Goal: Task Accomplishment & Management: Manage account settings

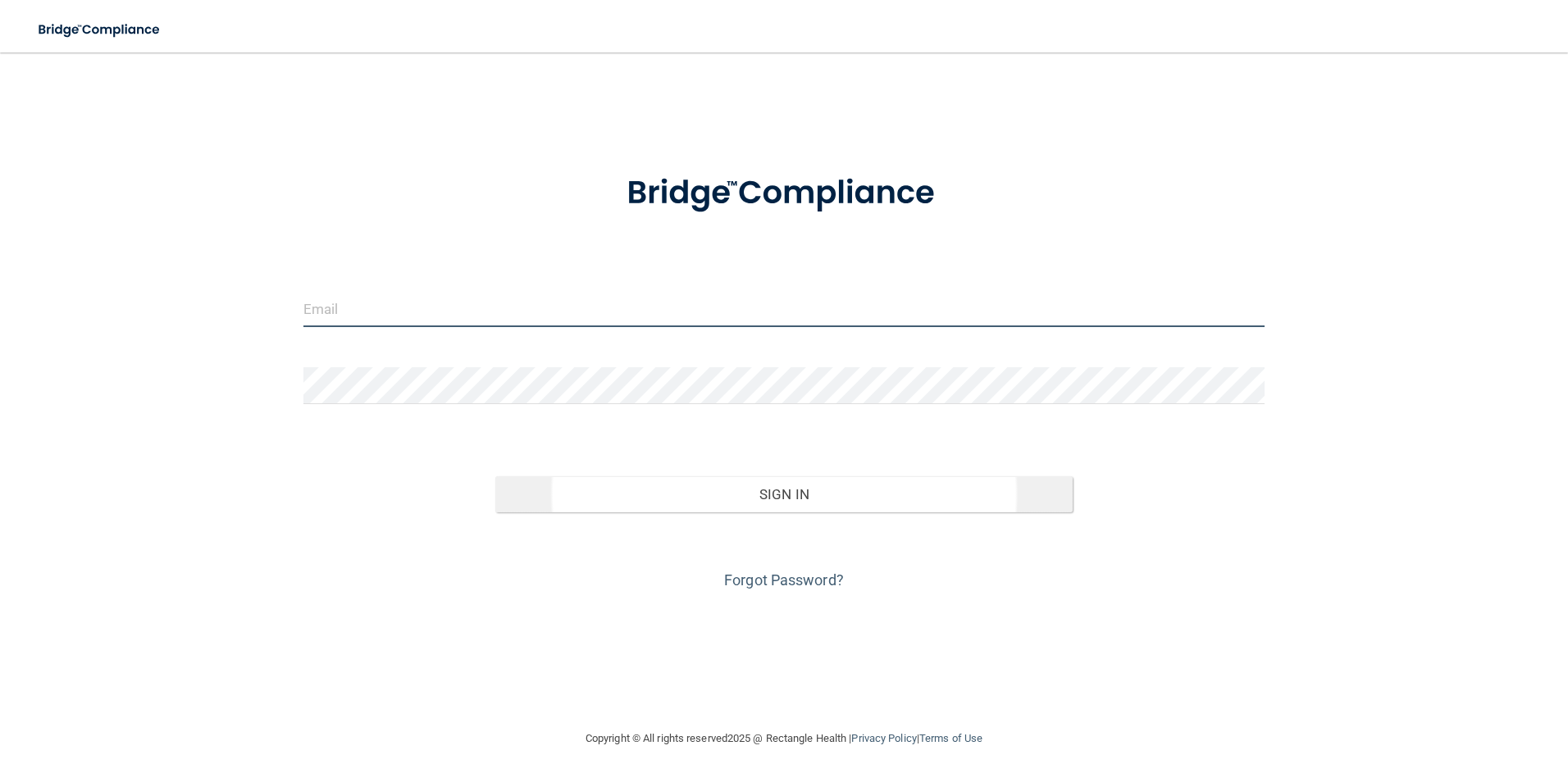
type input "[EMAIL_ADDRESS][DOMAIN_NAME]"
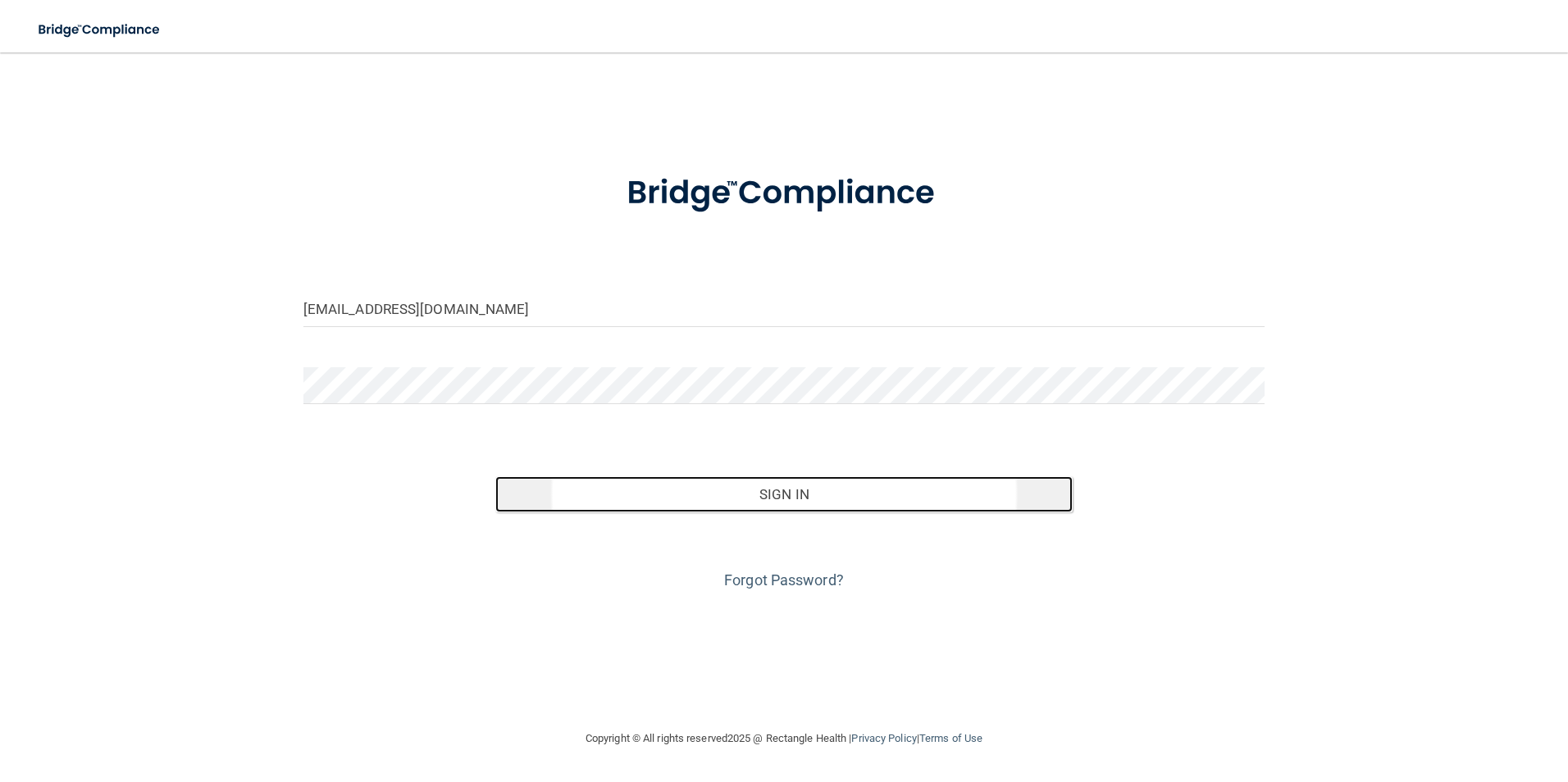
click at [787, 491] on button "Sign In" at bounding box center [784, 494] width 578 height 36
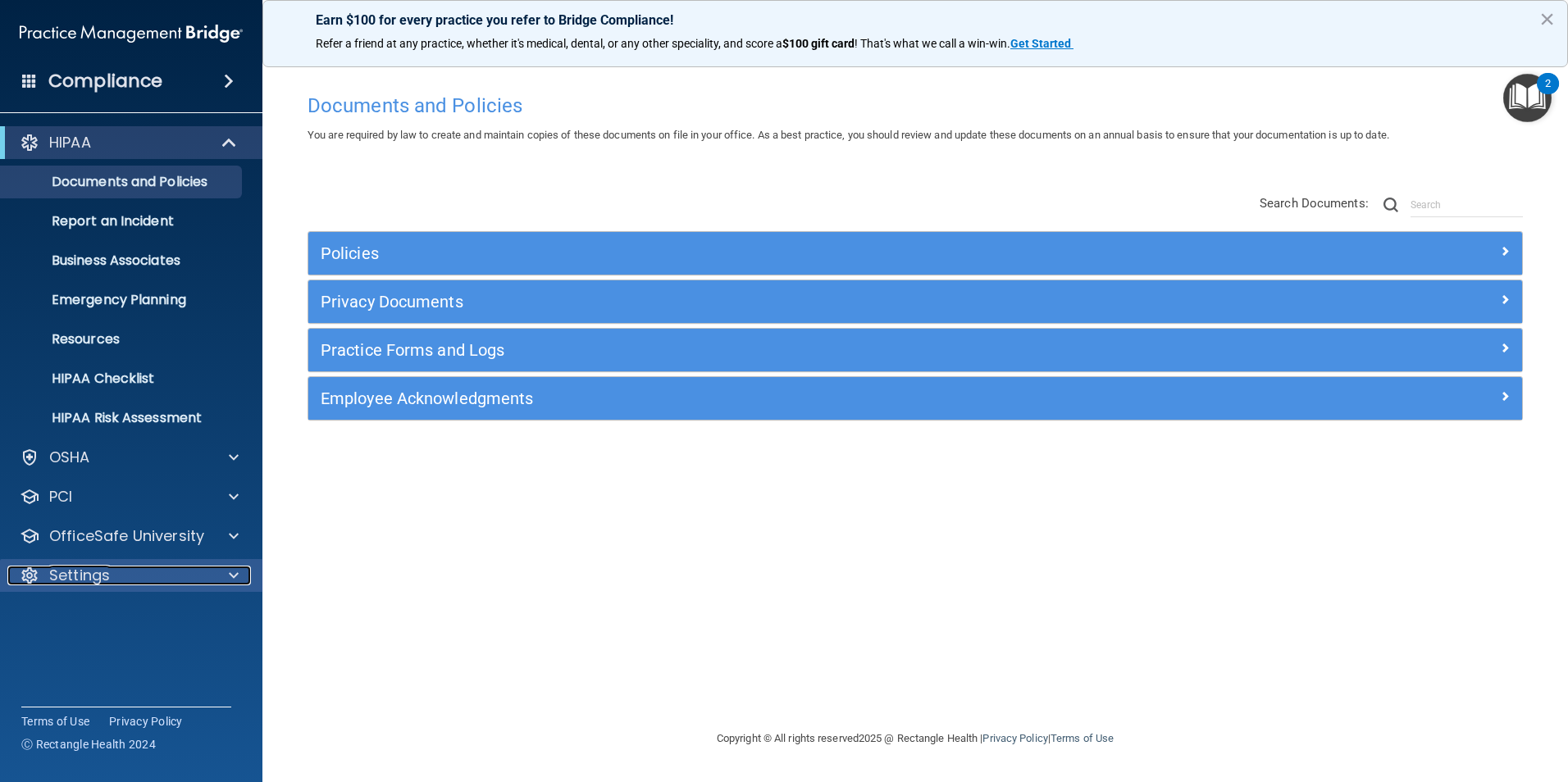
click at [172, 574] on div "Settings" at bounding box center [109, 575] width 203 height 20
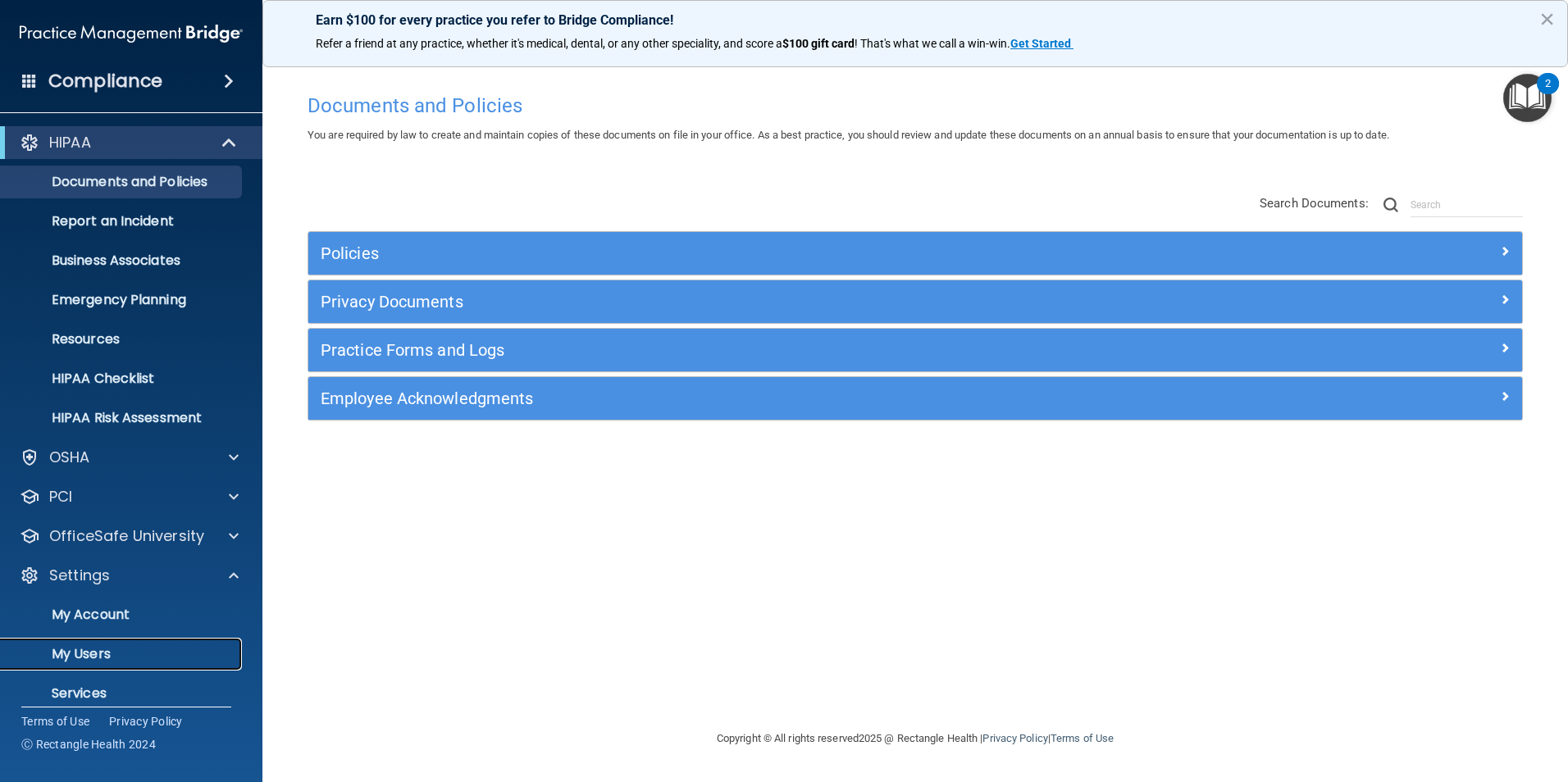
click at [177, 662] on link "My Users" at bounding box center [113, 654] width 258 height 33
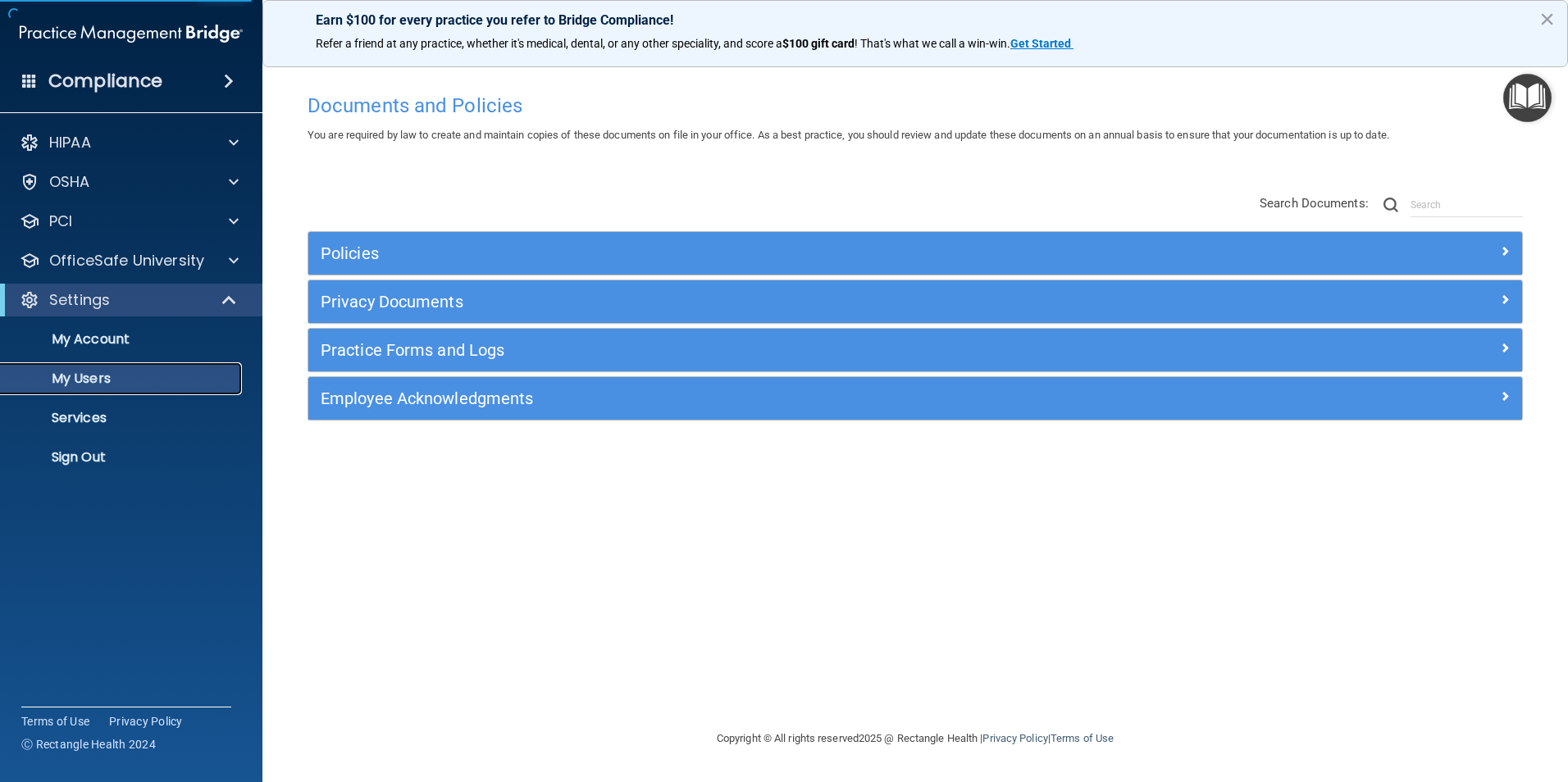
select select "20"
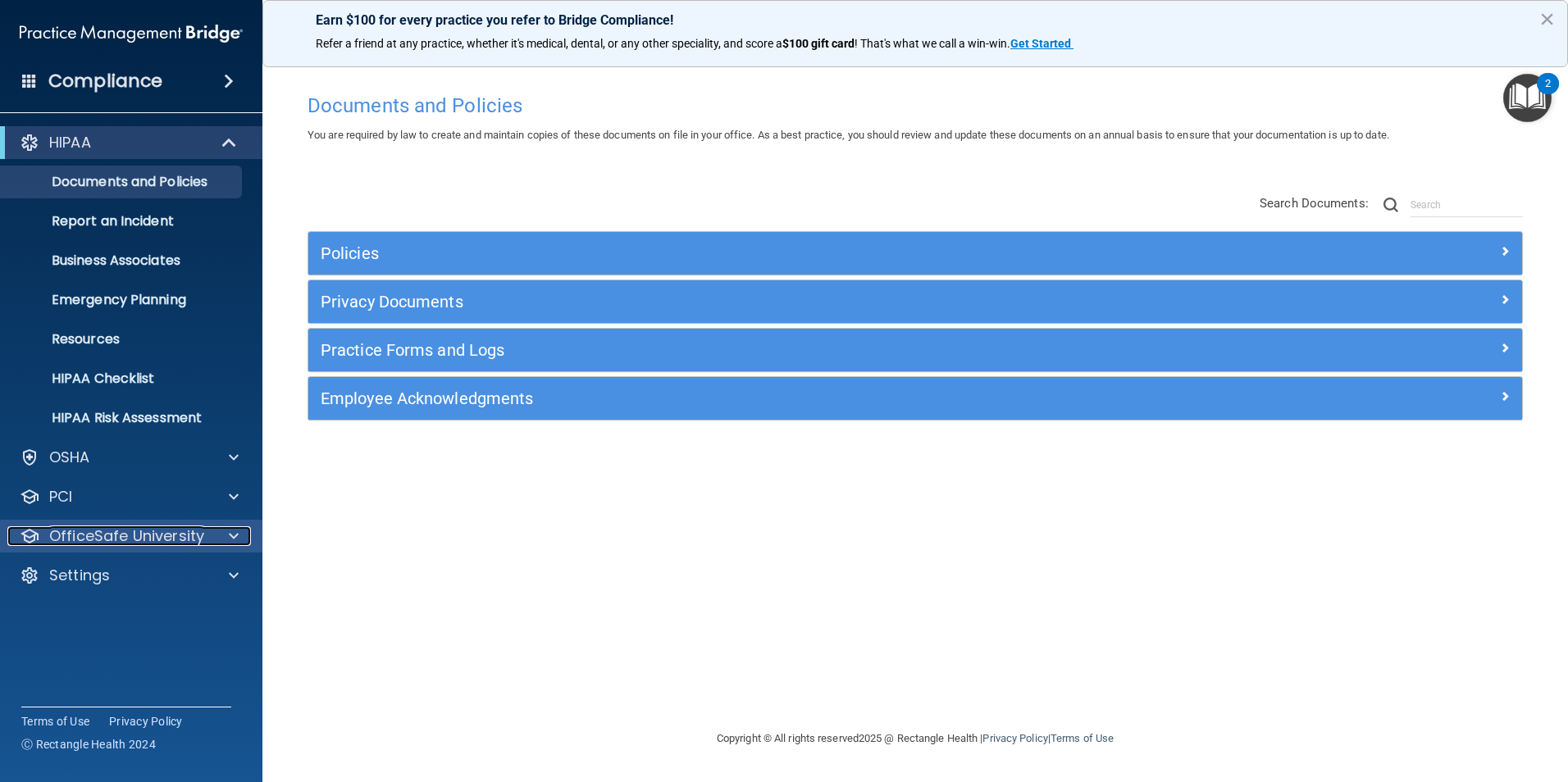
click at [225, 533] on div at bounding box center [231, 536] width 41 height 20
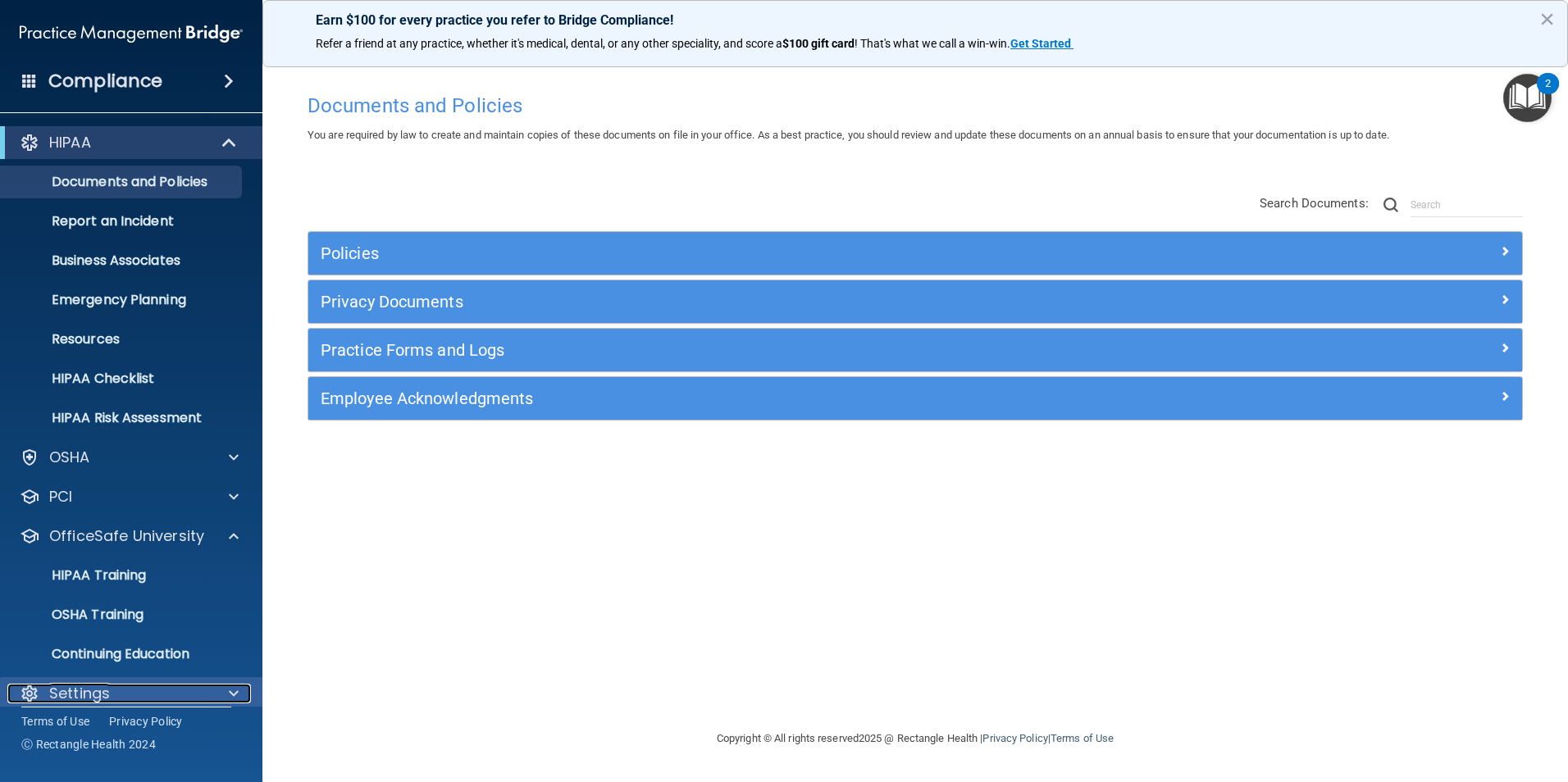
click at [169, 691] on div "Settings" at bounding box center [109, 693] width 203 height 20
click at [191, 692] on div "Settings" at bounding box center [109, 693] width 203 height 20
click at [196, 580] on div "HIPAA Training" at bounding box center [123, 575] width 224 height 16
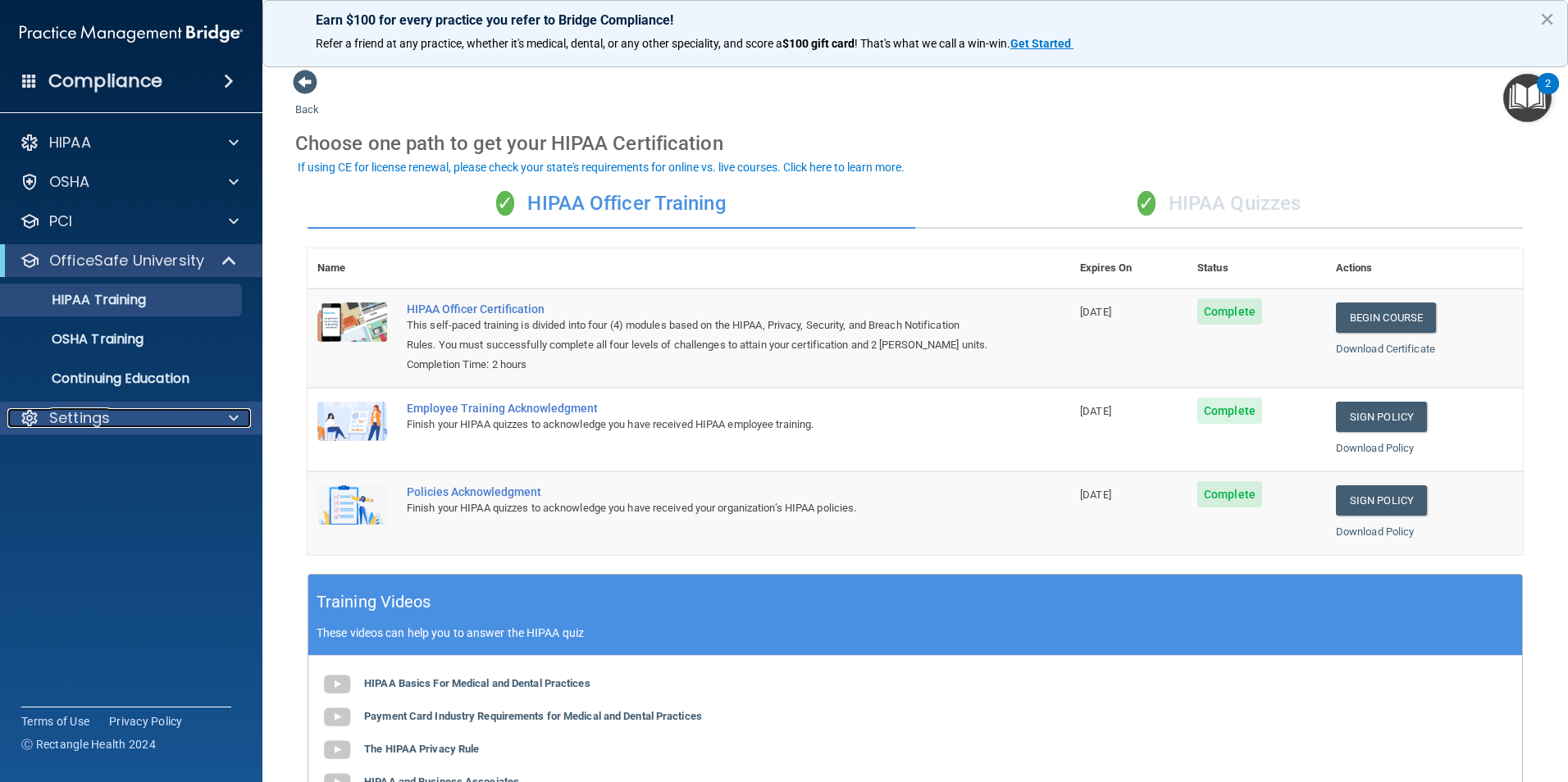
click at [216, 419] on div at bounding box center [231, 418] width 41 height 20
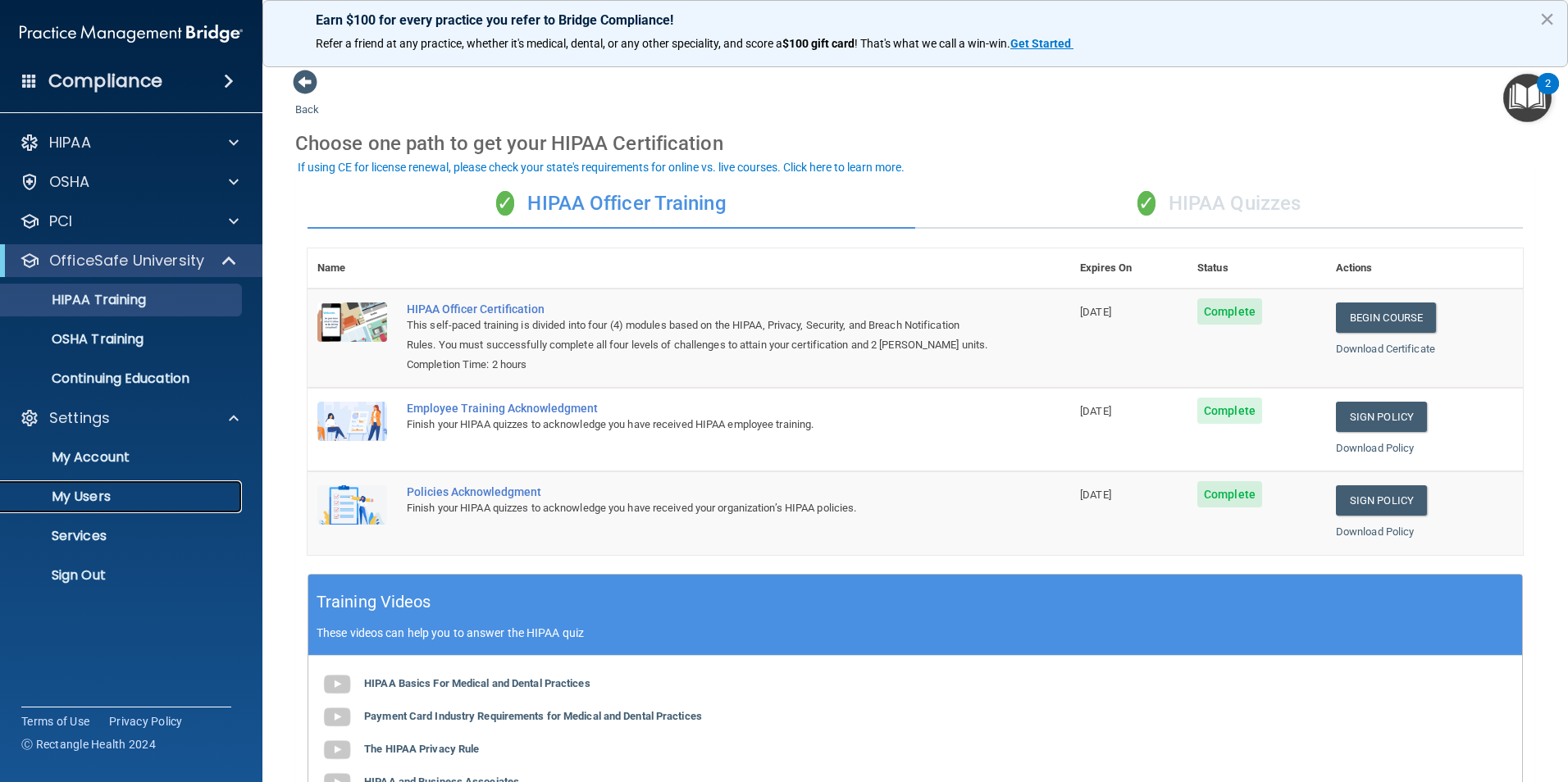
click at [133, 493] on p "My Users" at bounding box center [123, 497] width 224 height 16
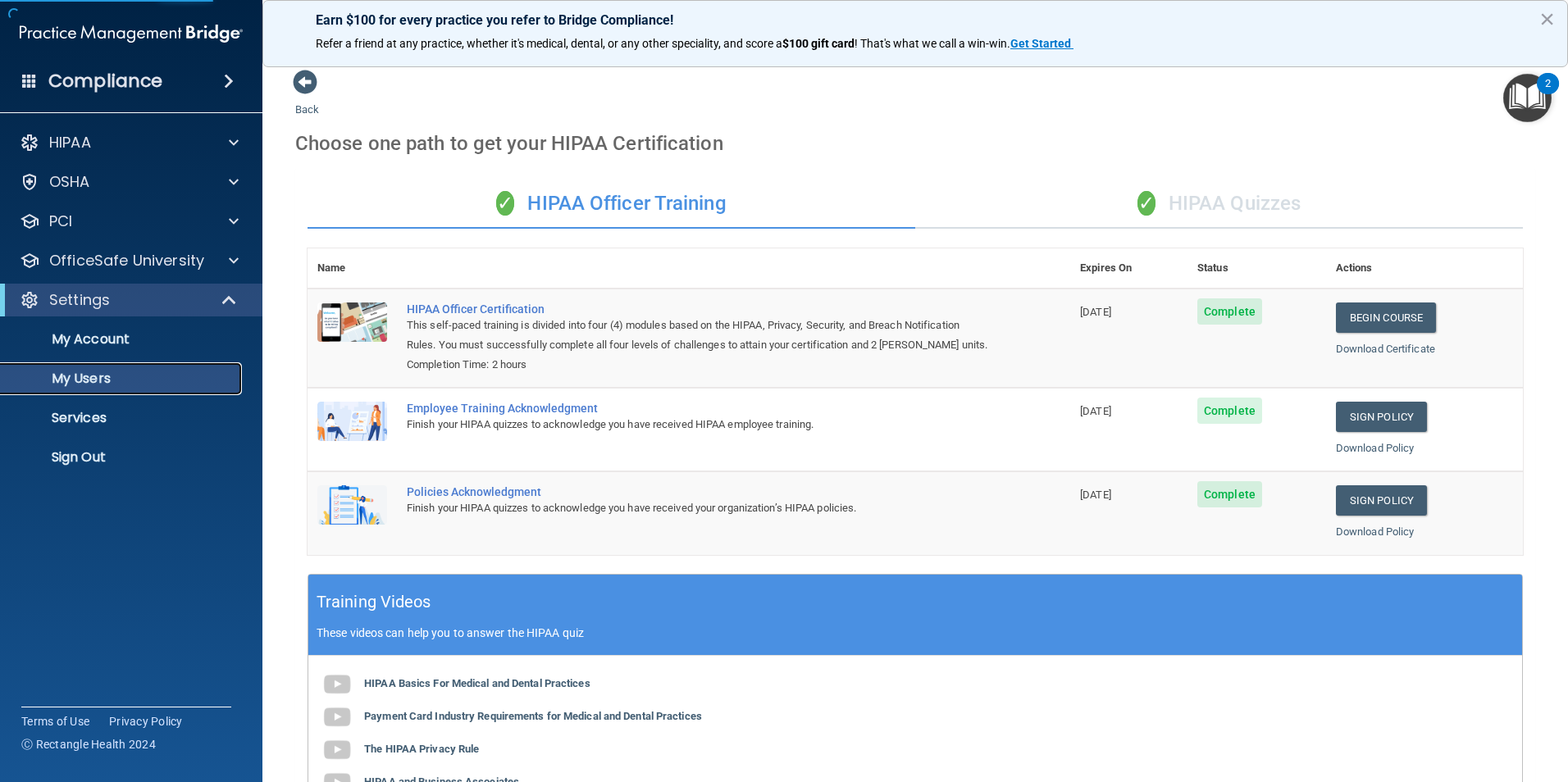
select select "20"
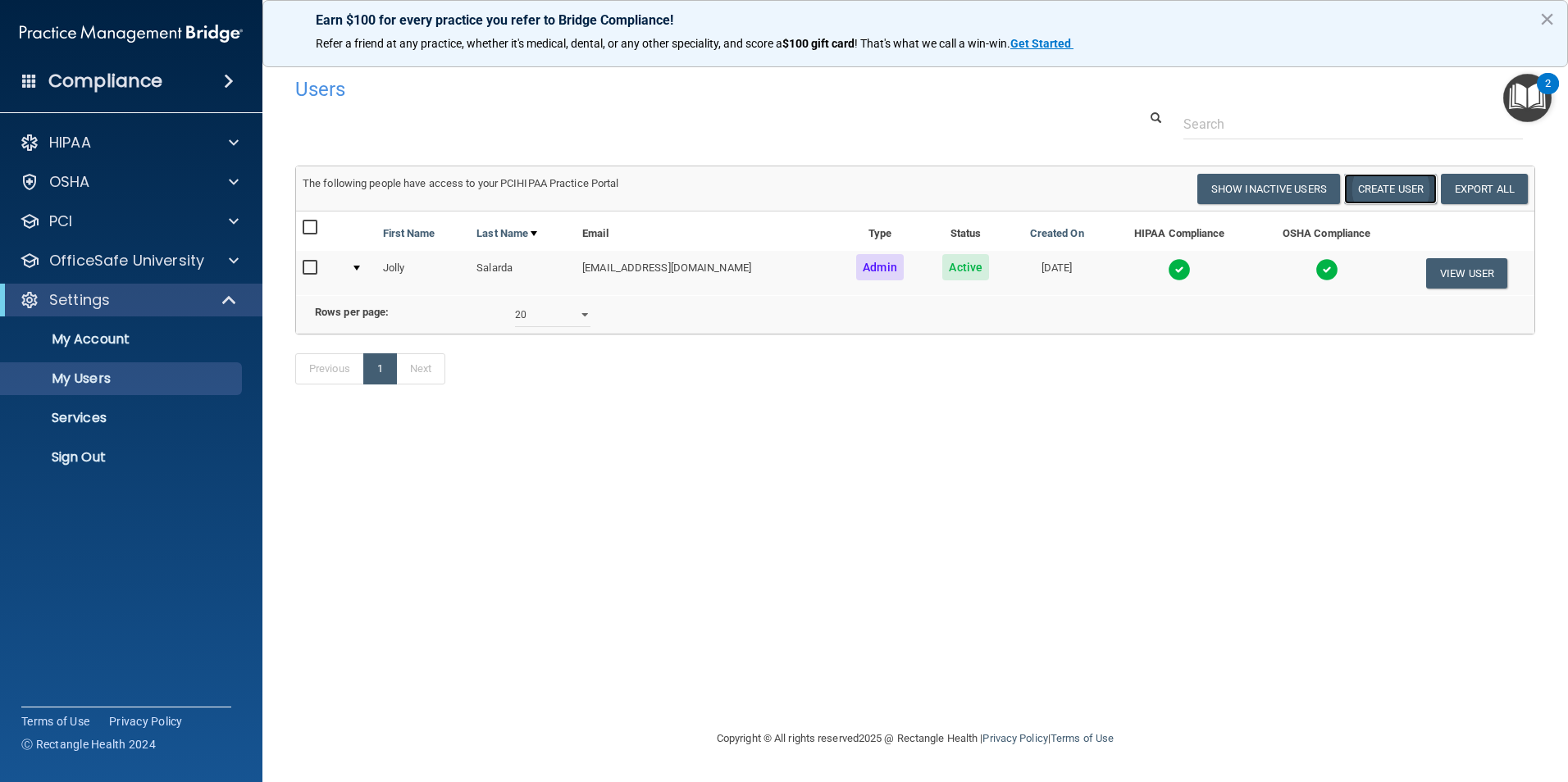
click at [1399, 184] on button "Create User" at bounding box center [1390, 189] width 93 height 31
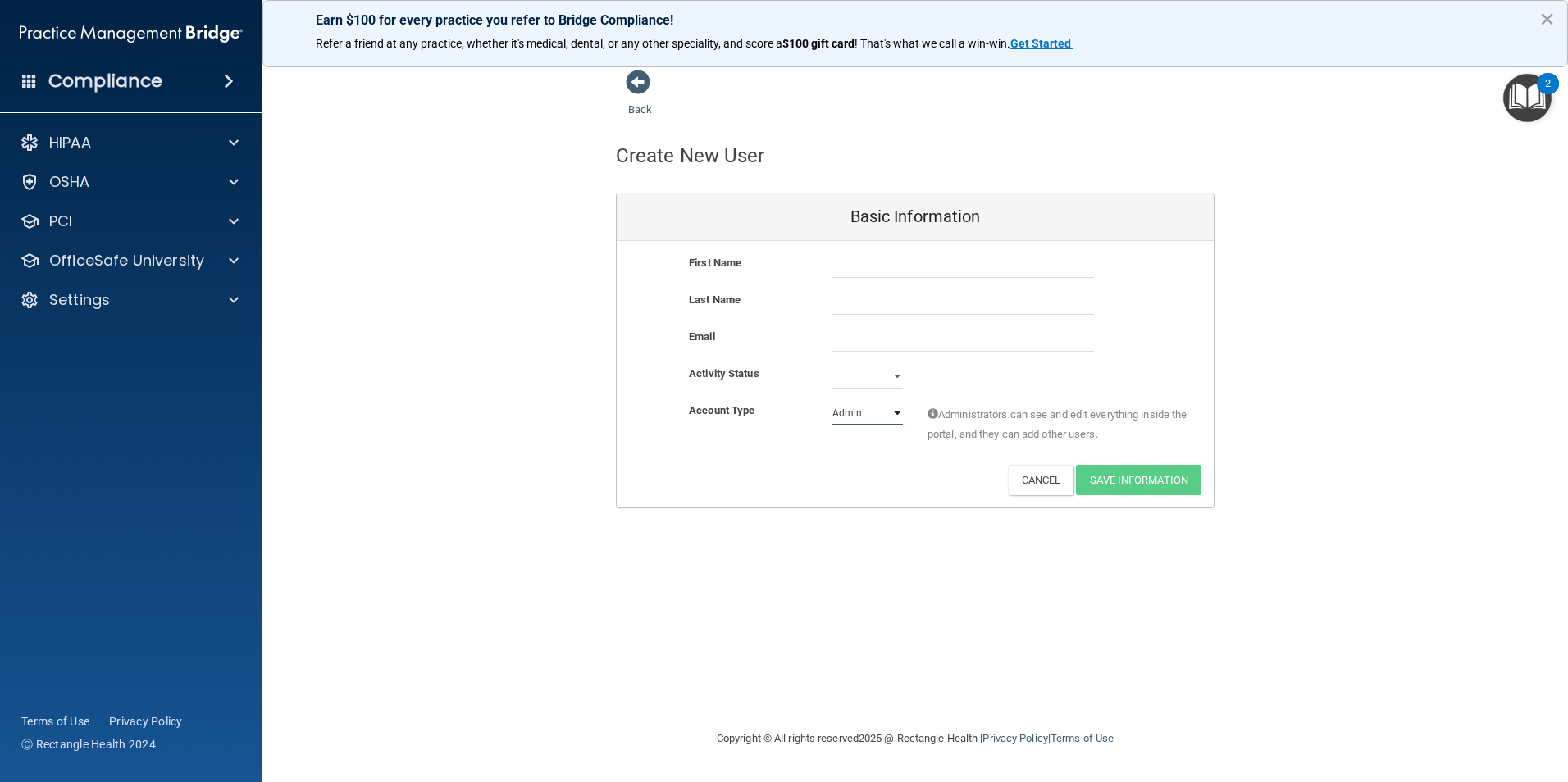
click at [896, 415] on select "Admin Member" at bounding box center [867, 413] width 71 height 25
select select "practice_member"
click at [832, 401] on select "Admin Member" at bounding box center [867, 413] width 71 height 25
click at [893, 375] on select "Active Inactive" at bounding box center [867, 376] width 71 height 25
select select "active"
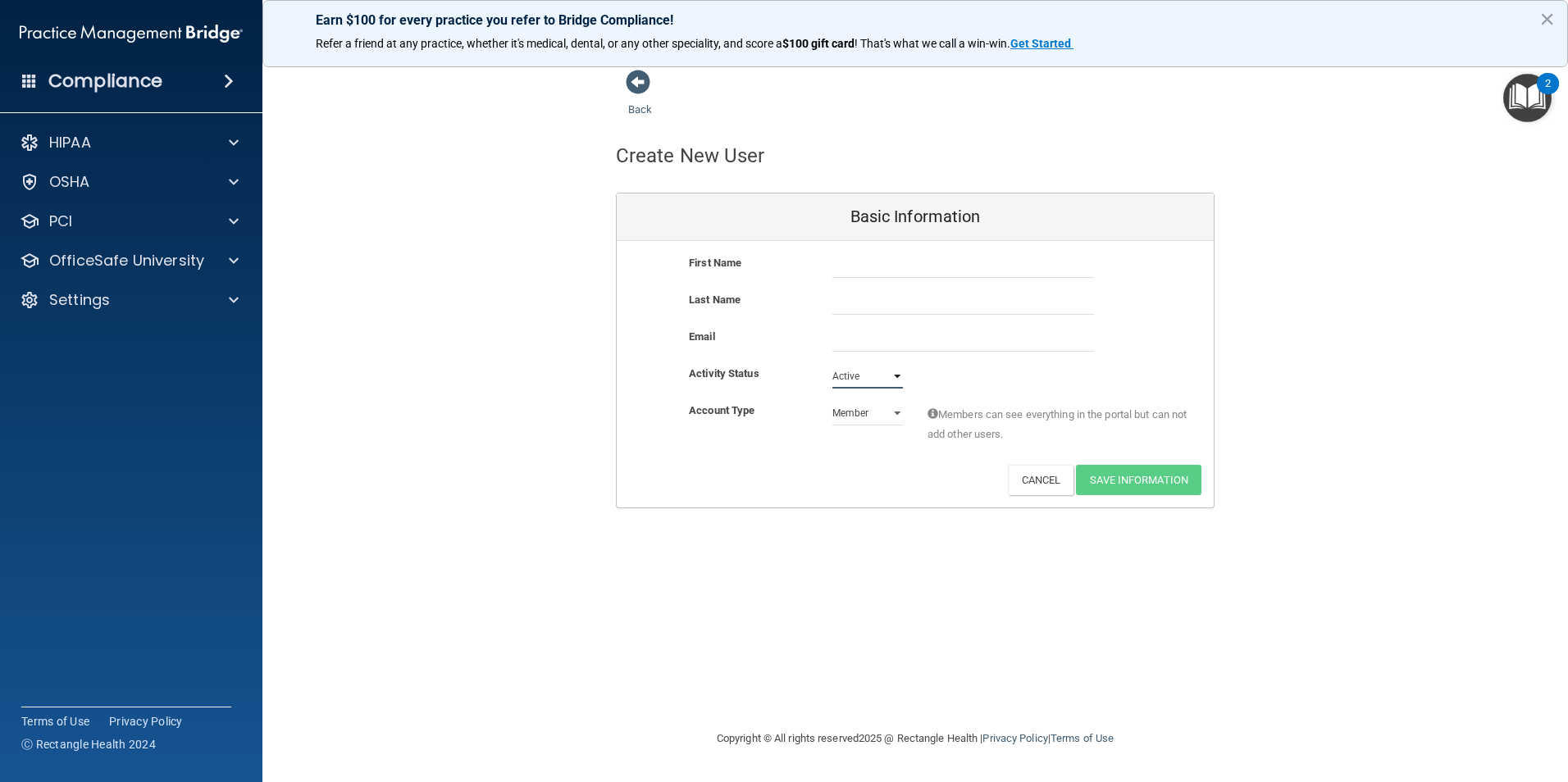
click at [832, 364] on select "Active Inactive" at bounding box center [867, 376] width 71 height 25
click at [921, 269] on input "text" at bounding box center [963, 265] width 262 height 25
type input "[PERSON_NAME]"
type input "N"
type input "[PERSON_NAME]"
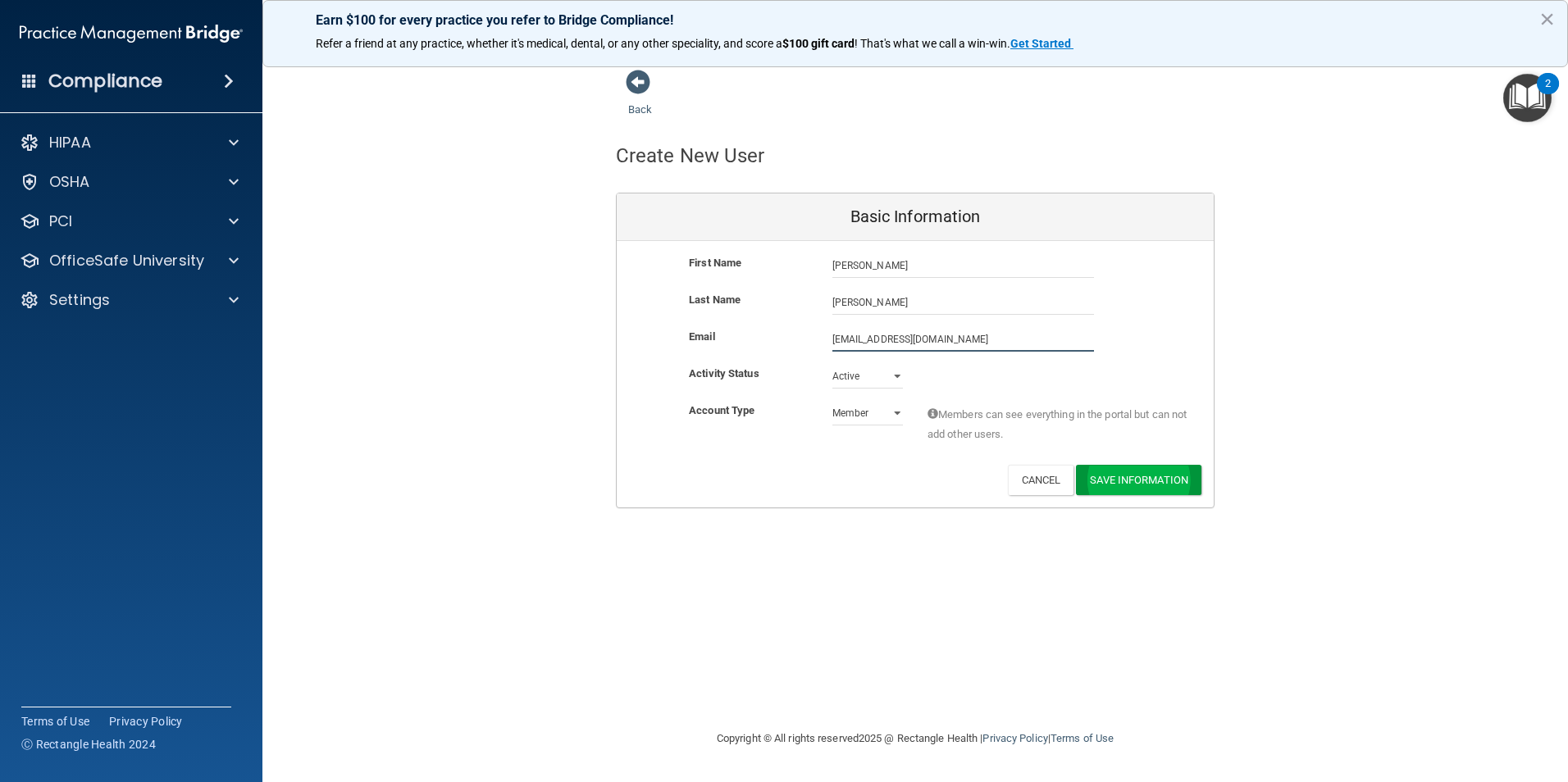
type input "[EMAIL_ADDRESS][DOMAIN_NAME]"
click at [1146, 484] on button "Save Information" at bounding box center [1139, 483] width 126 height 31
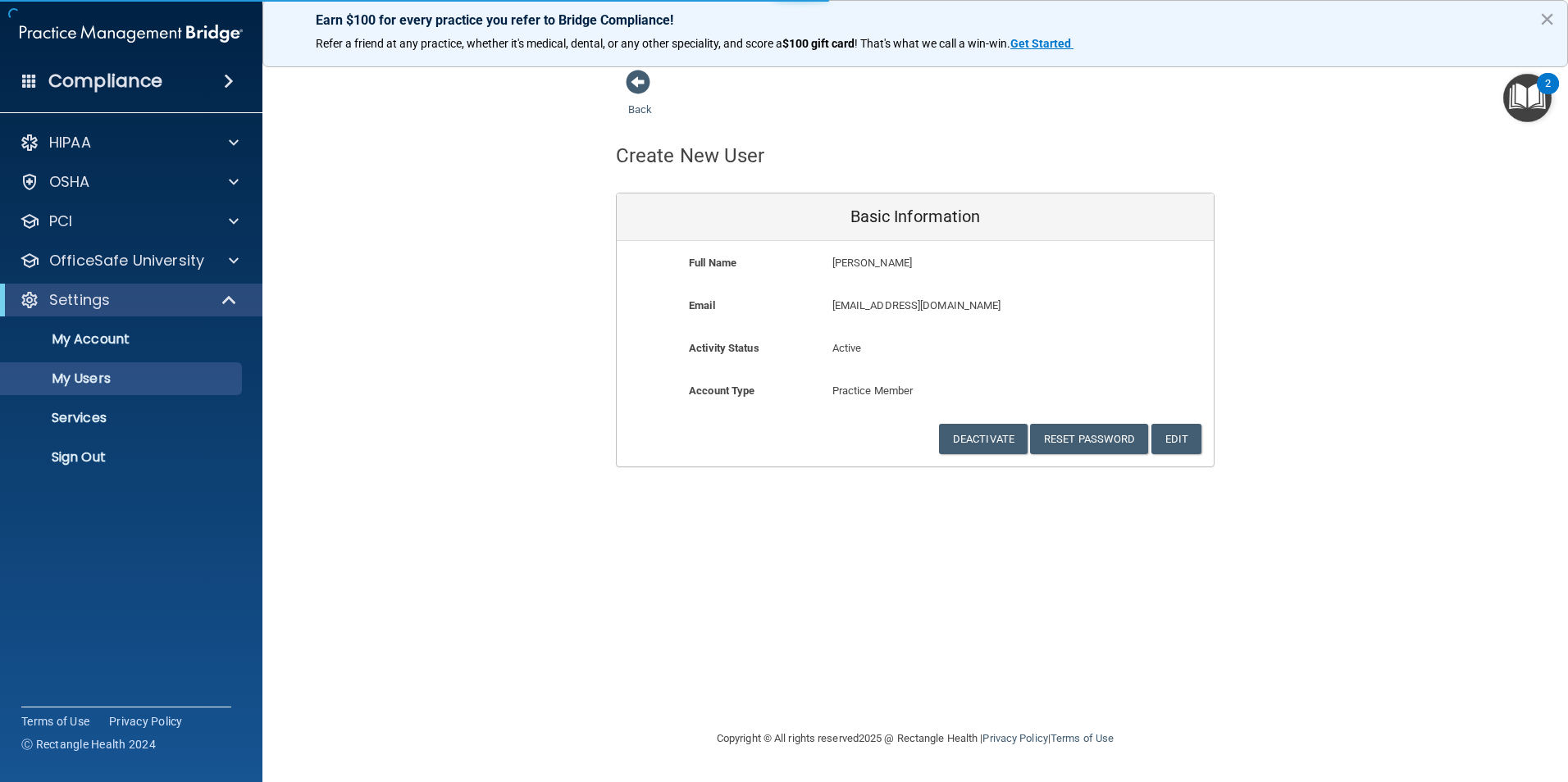
select select "20"
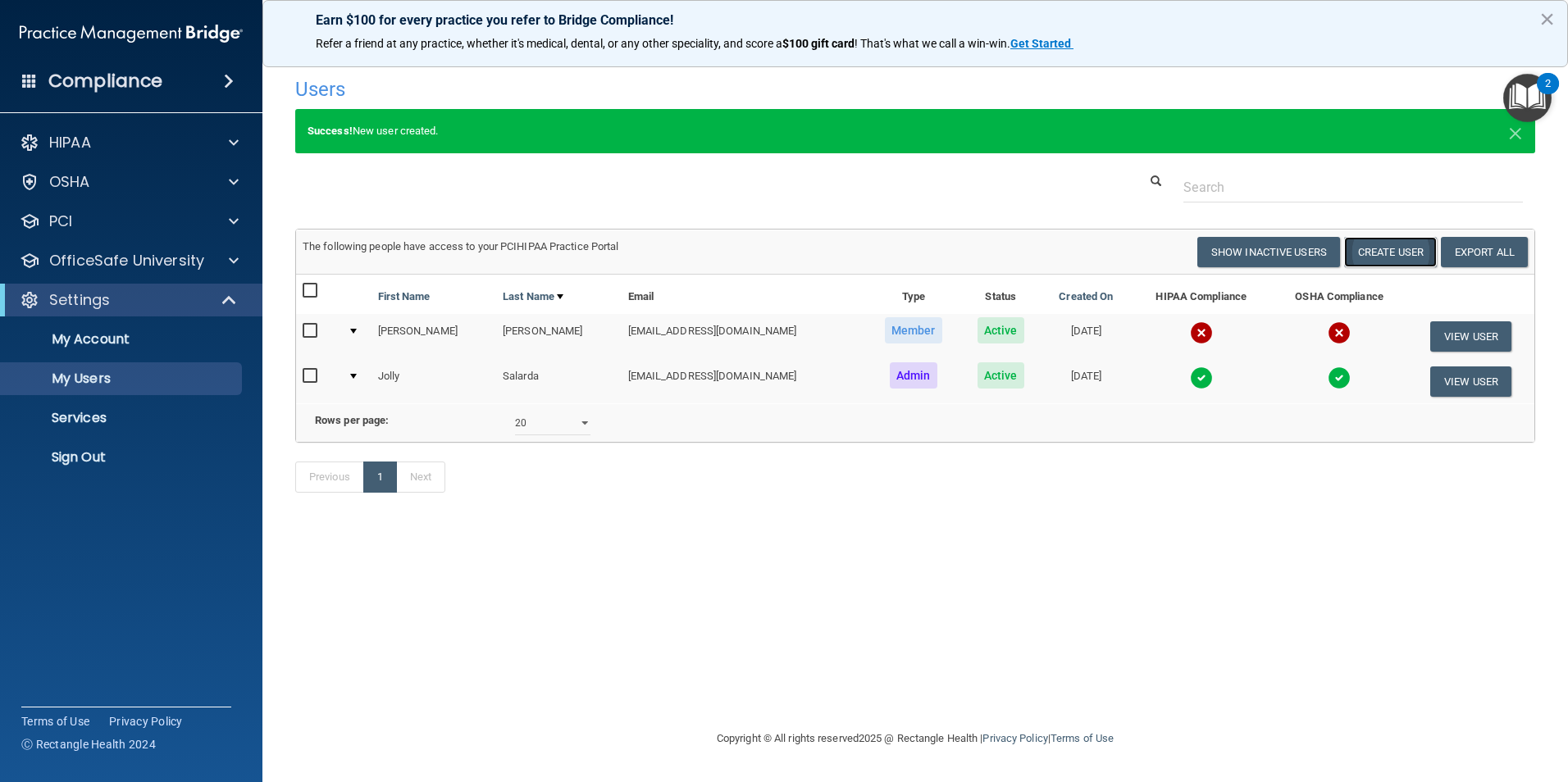
click at [1394, 250] on button "Create User" at bounding box center [1390, 252] width 93 height 31
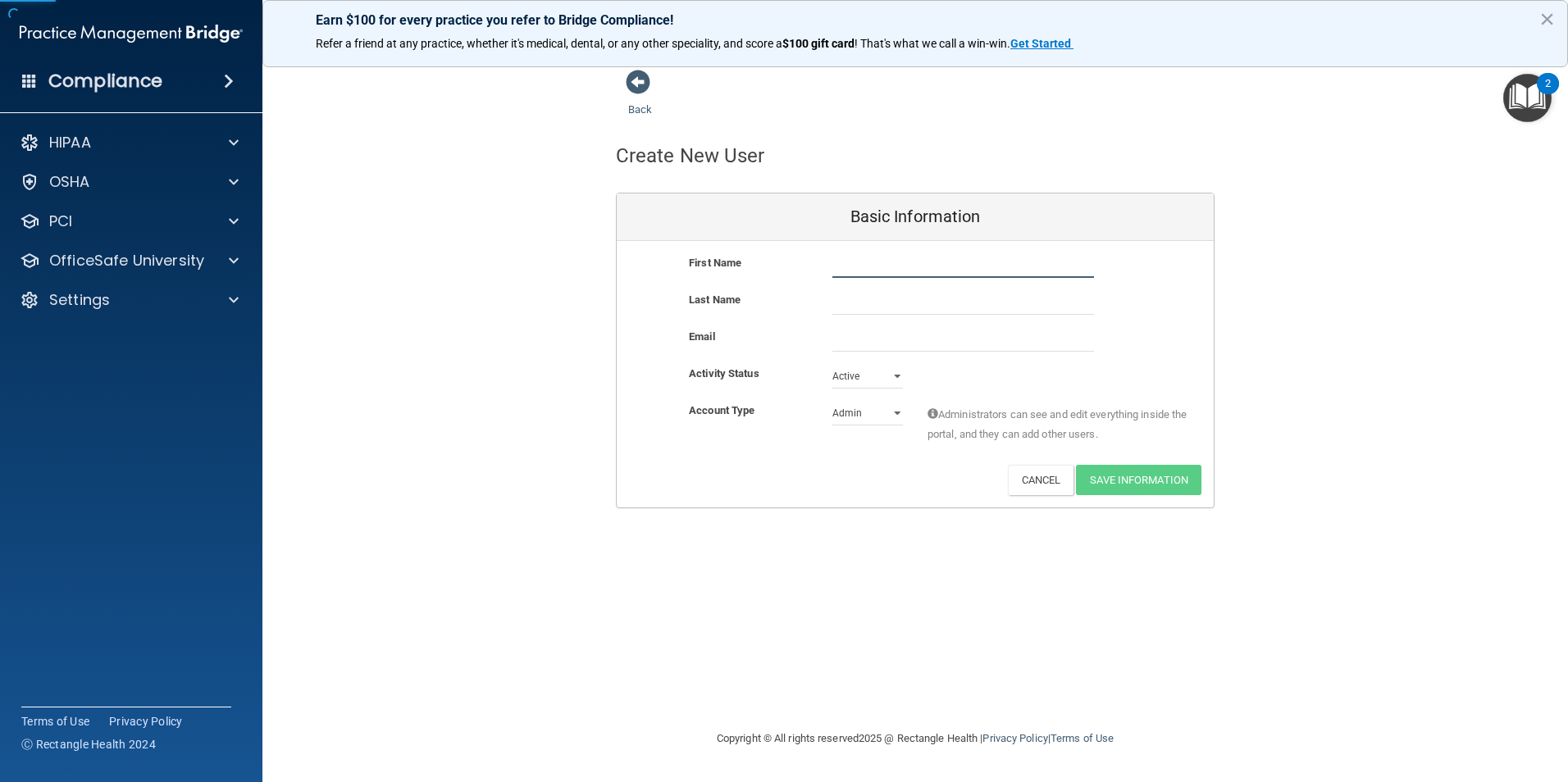
click at [856, 270] on input "text" at bounding box center [963, 265] width 262 height 25
type input "Aliyah"
type input "[PERSON_NAME]"
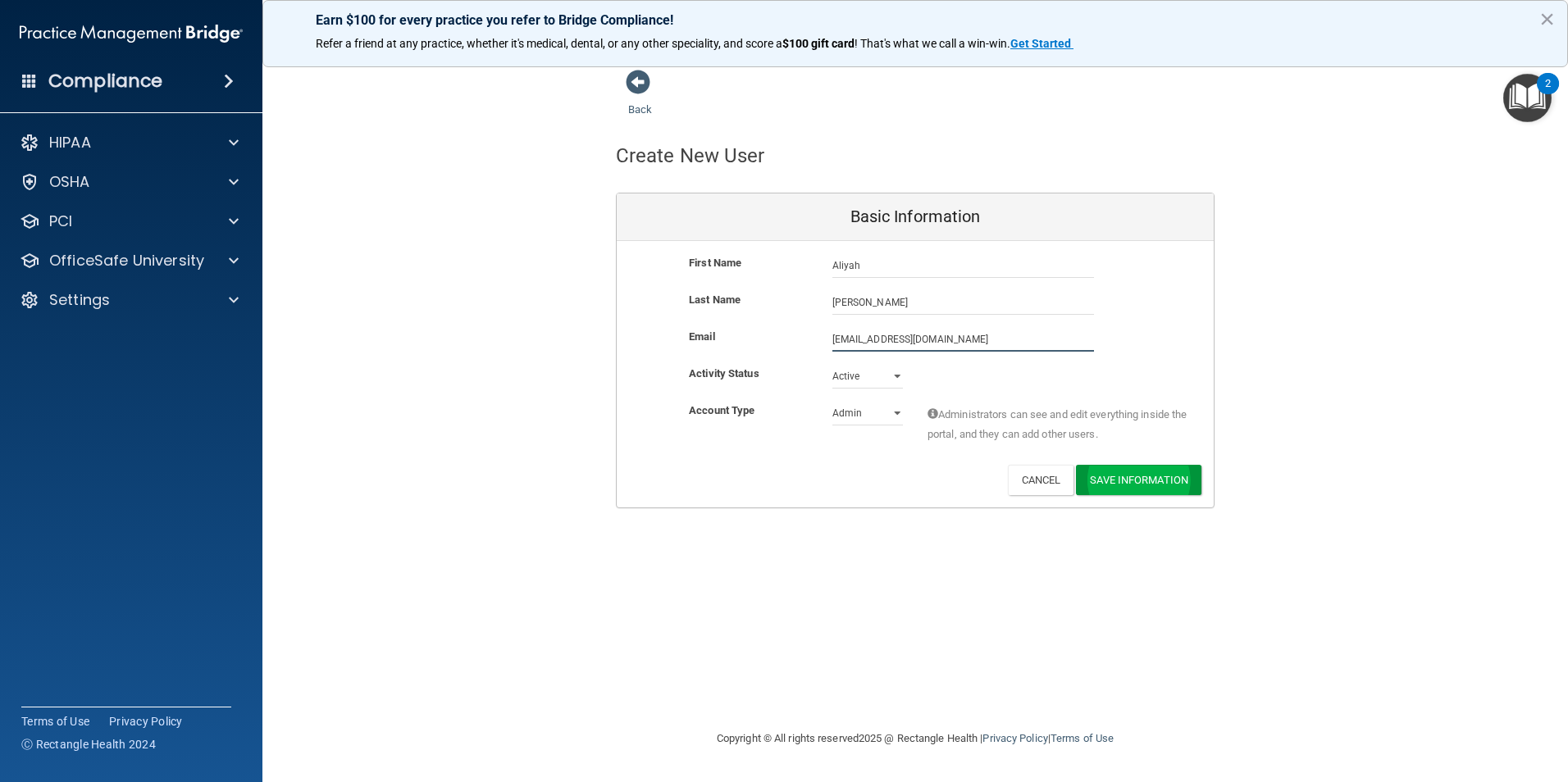
type input "[EMAIL_ADDRESS][DOMAIN_NAME]"
click at [1122, 480] on button "Save Information" at bounding box center [1139, 481] width 126 height 31
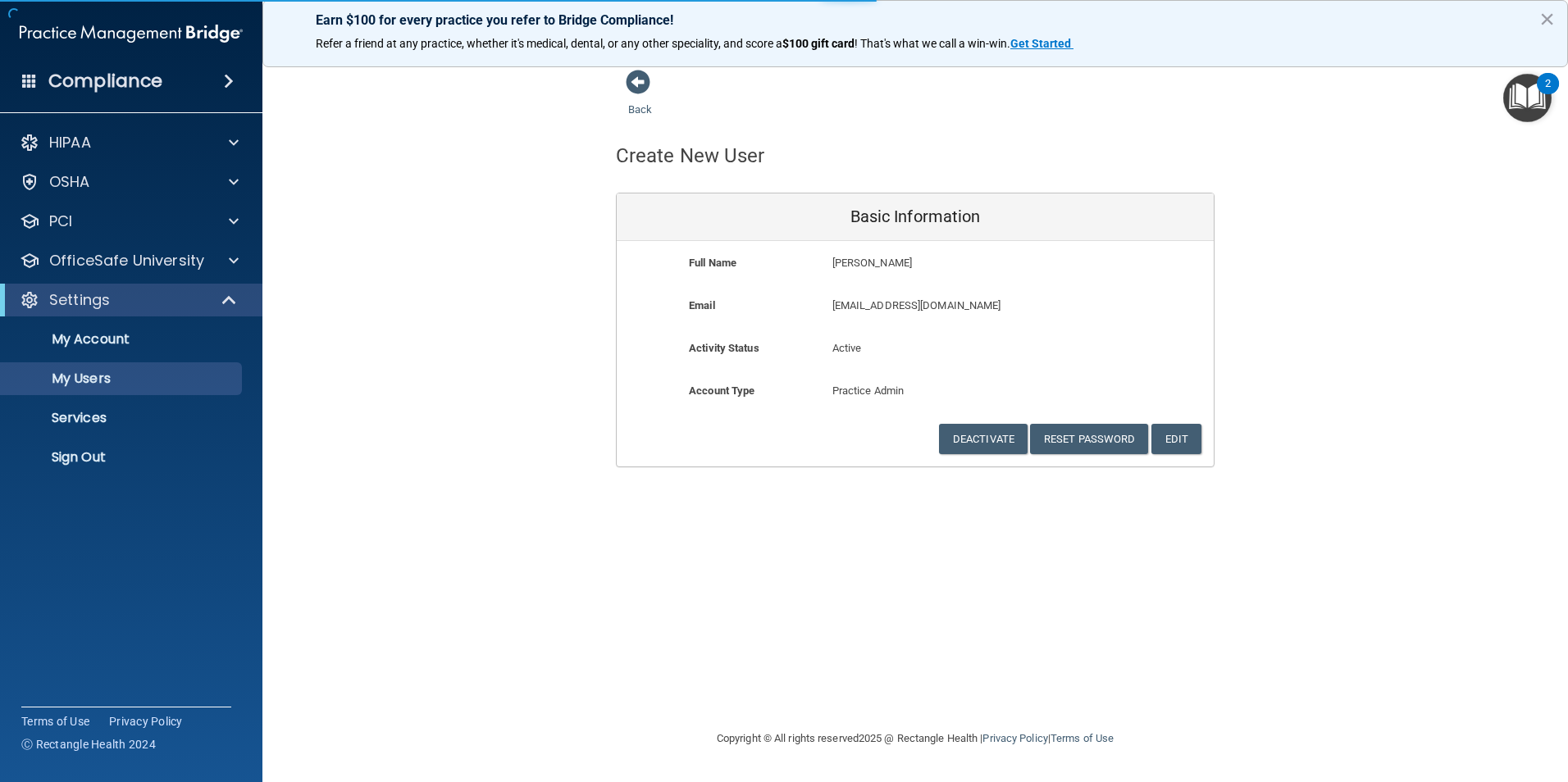
select select "20"
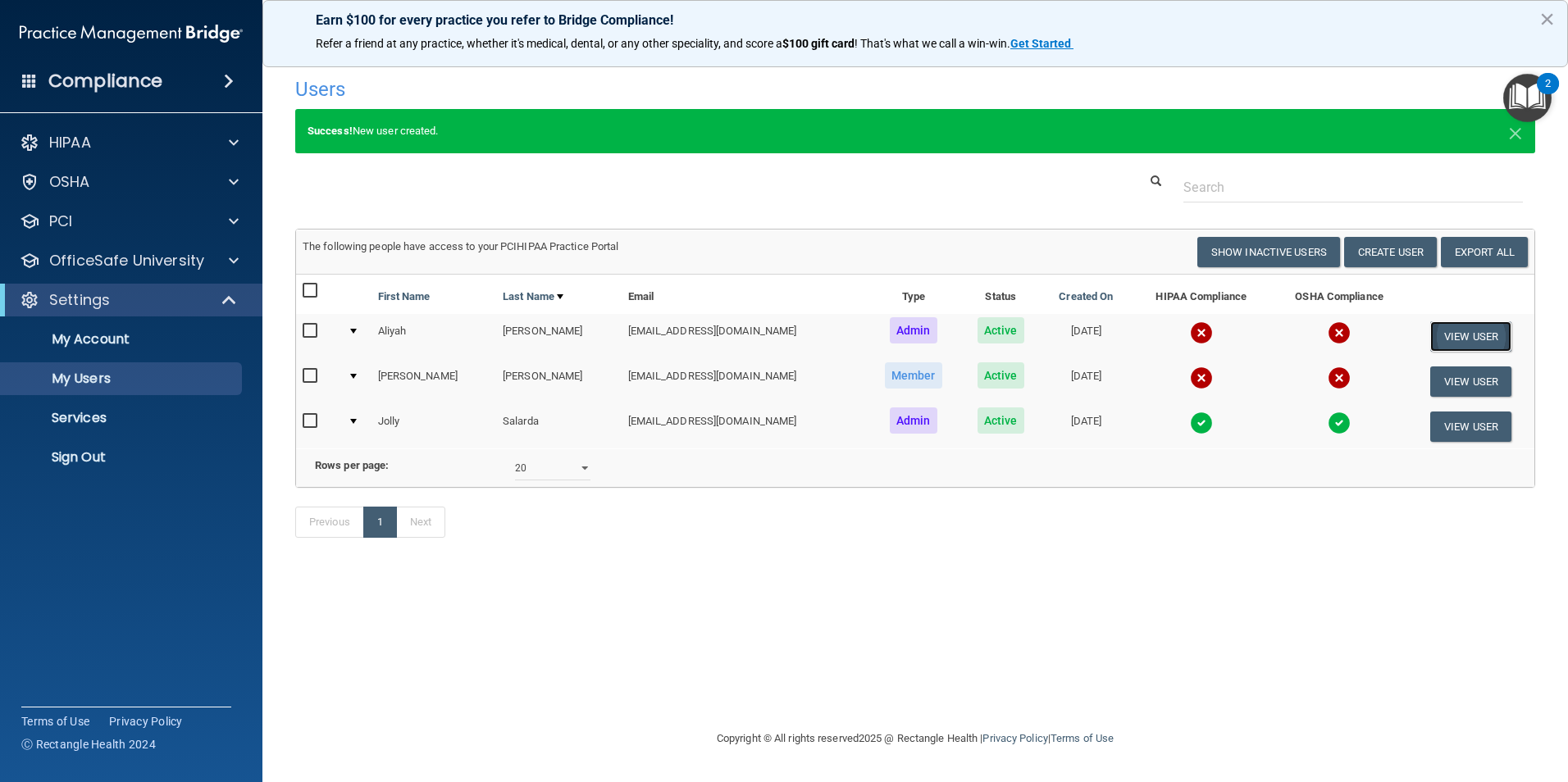
click at [1447, 338] on button "View User" at bounding box center [1471, 337] width 82 height 31
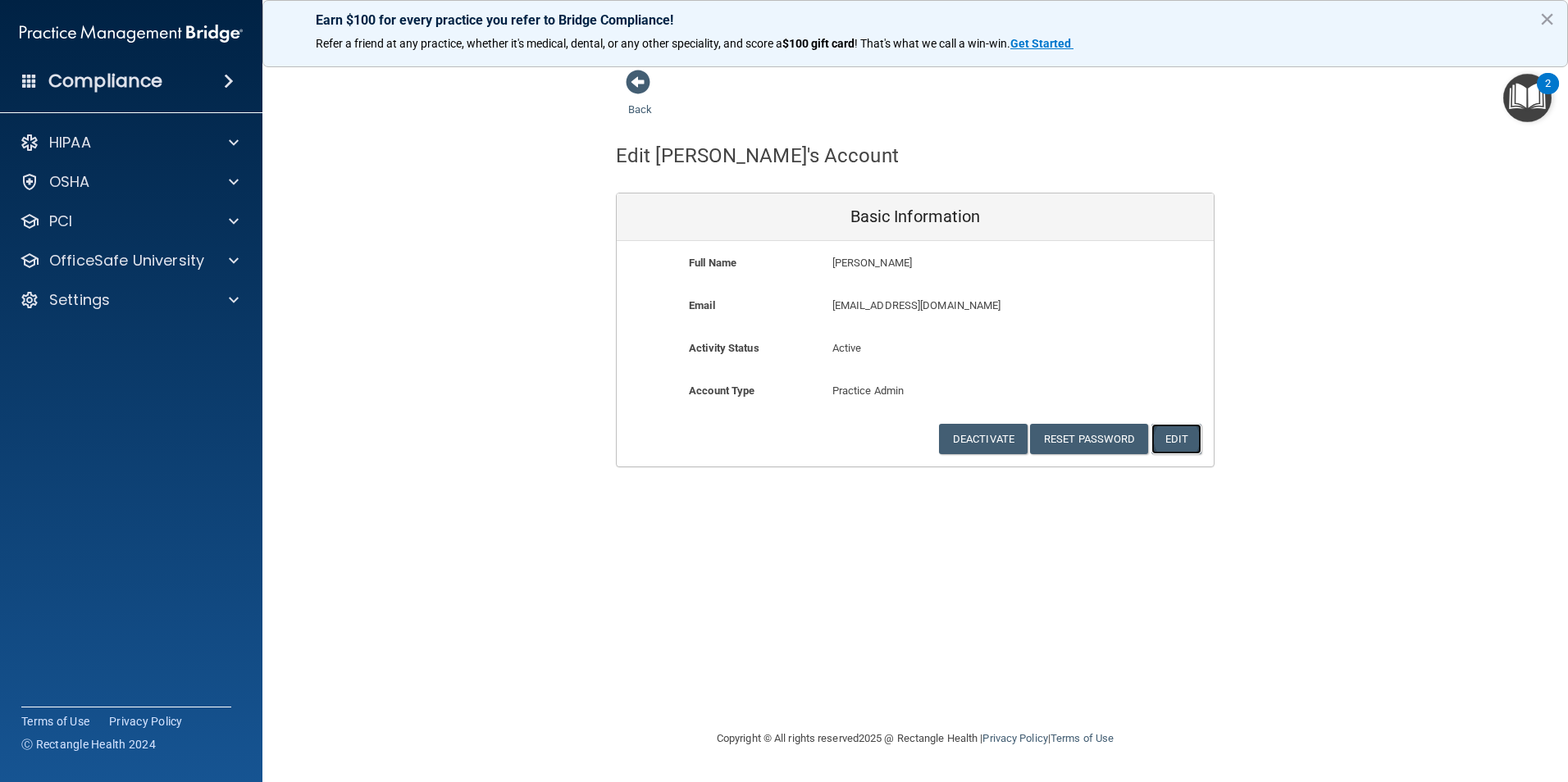
click at [1167, 441] on button "Edit" at bounding box center [1176, 439] width 50 height 31
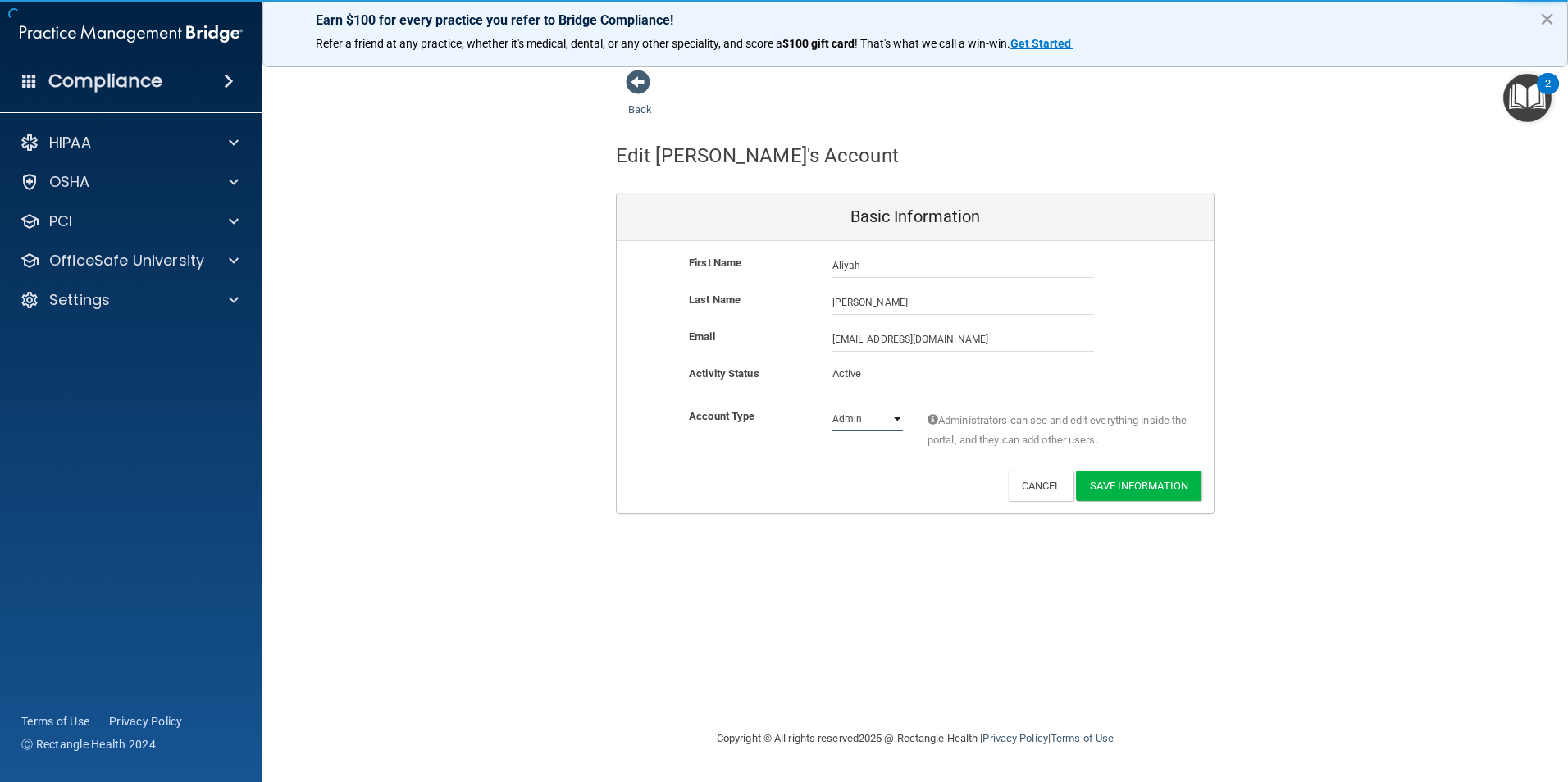
click at [893, 419] on select "Admin Member" at bounding box center [867, 419] width 71 height 25
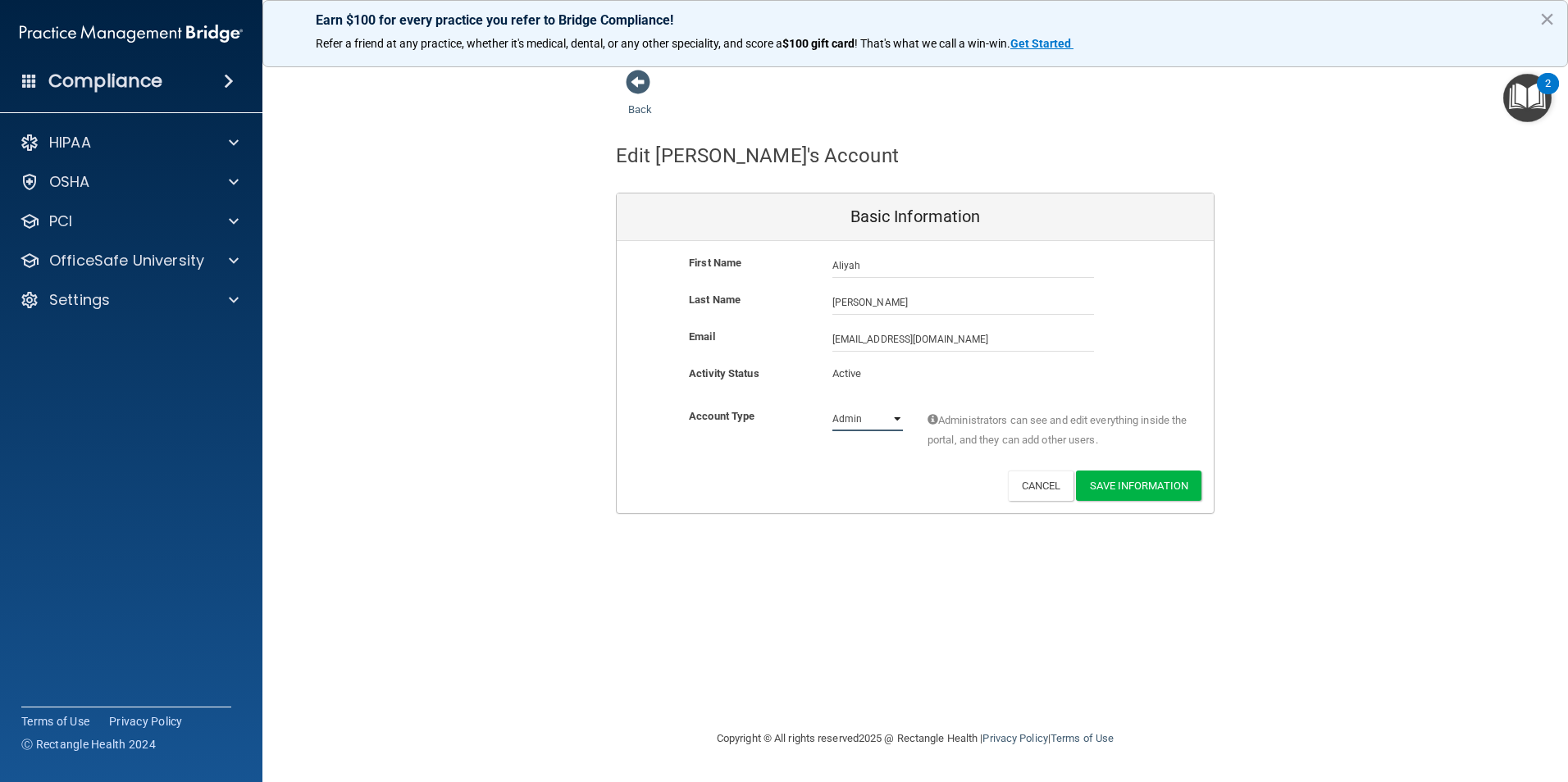
select select "practice_member"
click at [832, 407] on select "Admin Member" at bounding box center [867, 419] width 71 height 25
click at [1142, 485] on button "Save Information" at bounding box center [1139, 486] width 126 height 31
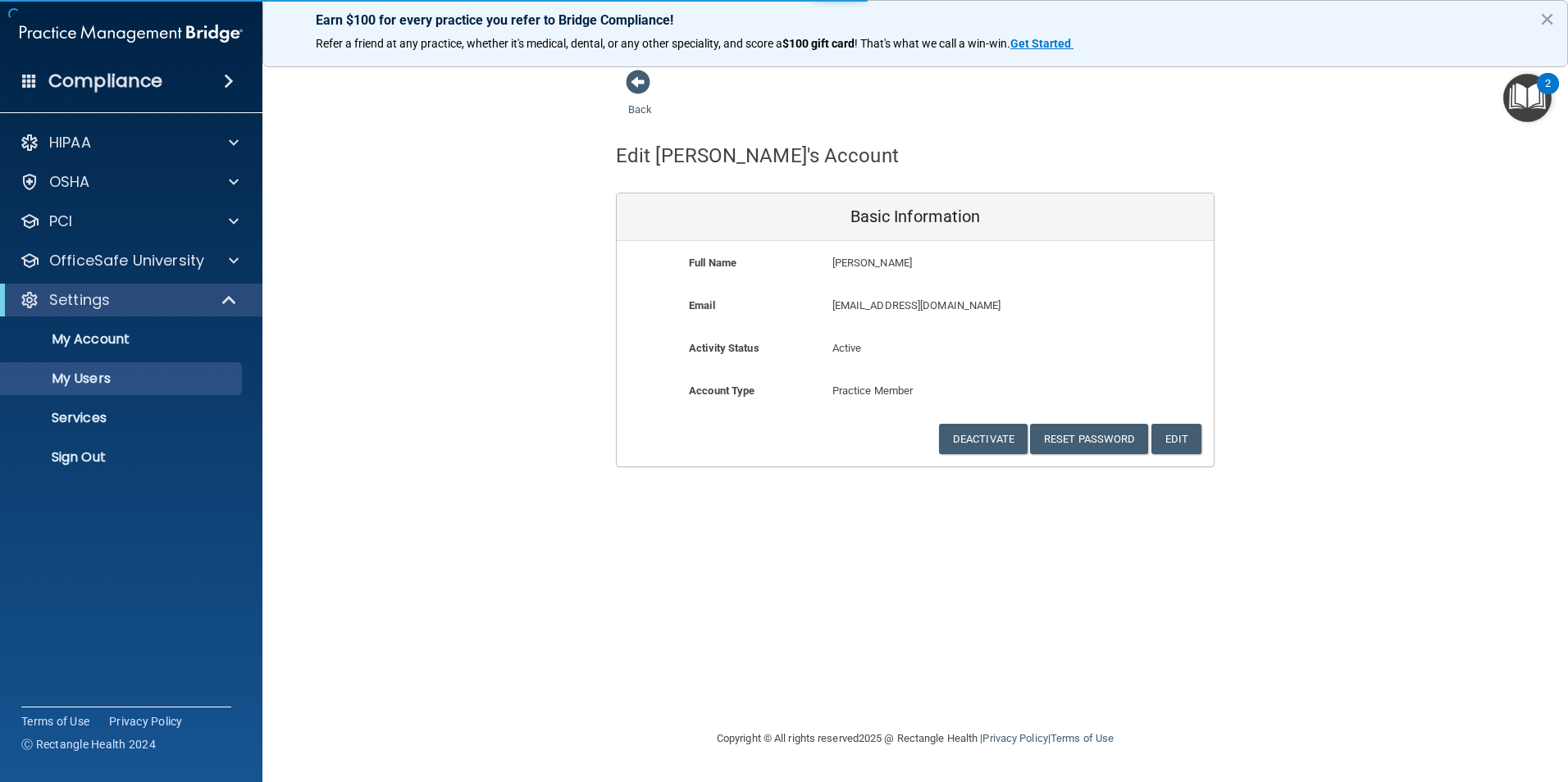
select select "20"
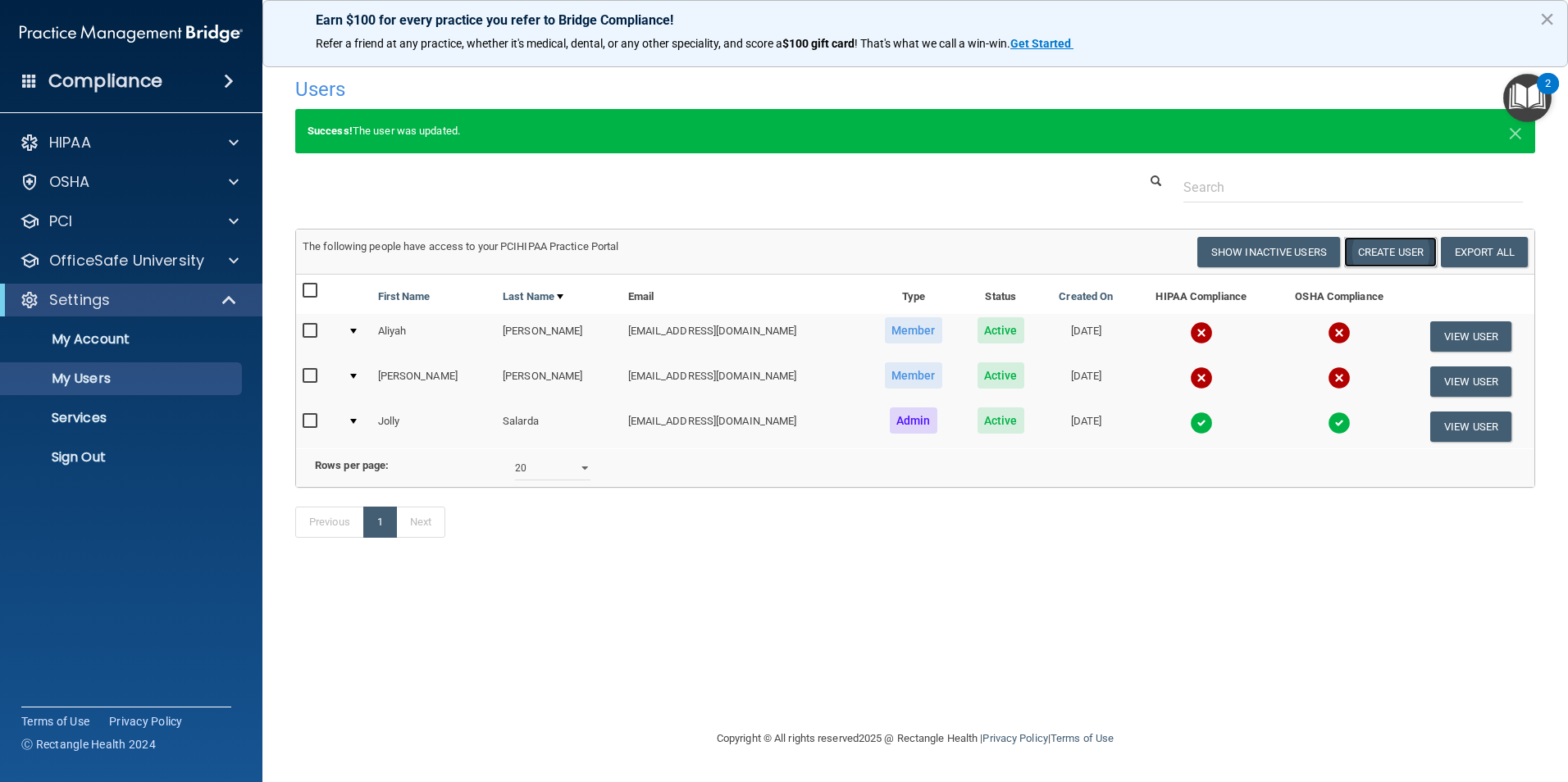
click at [1391, 242] on button "Create User" at bounding box center [1390, 252] width 93 height 31
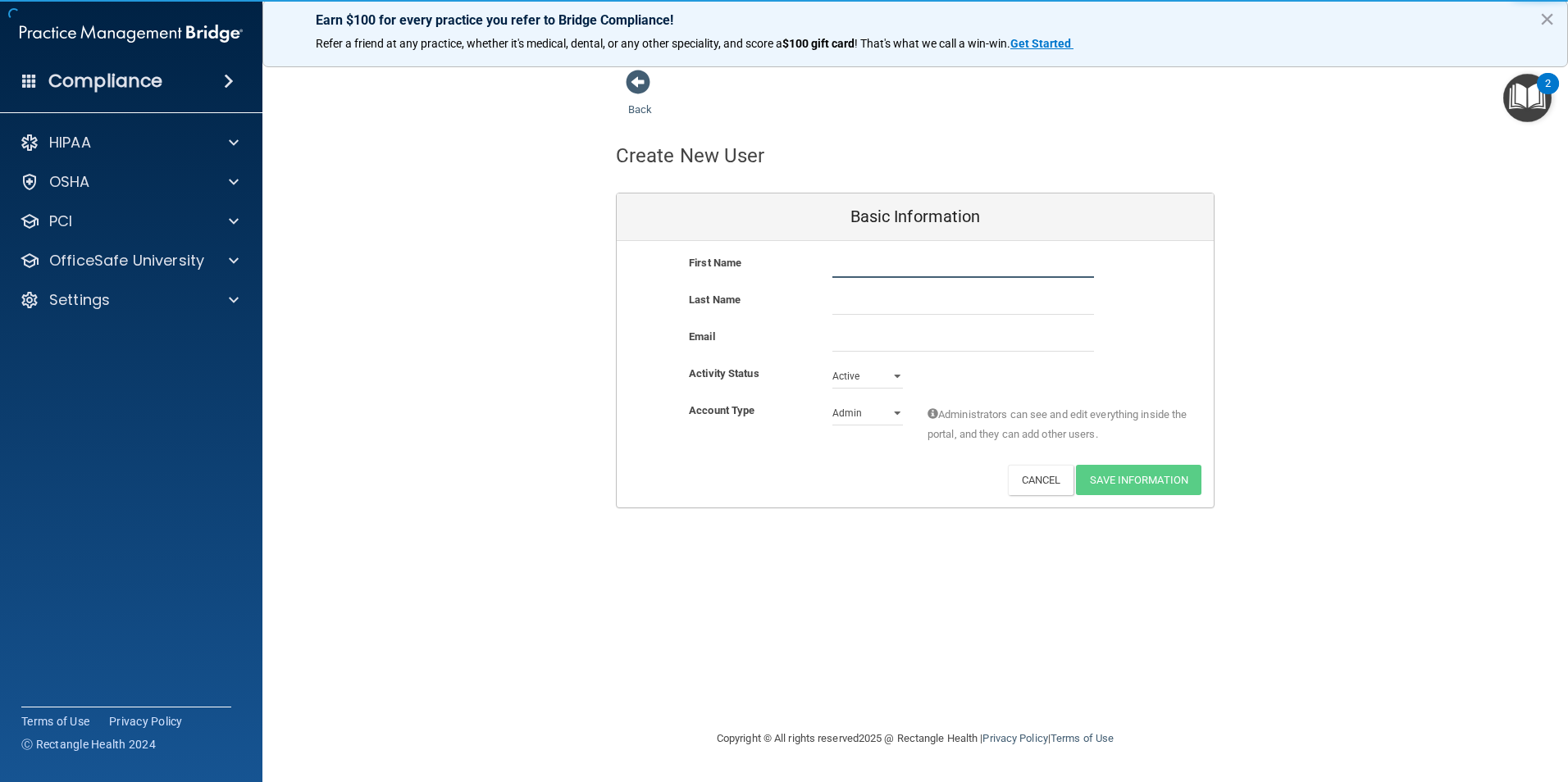
click at [893, 273] on input "text" at bounding box center [963, 265] width 262 height 25
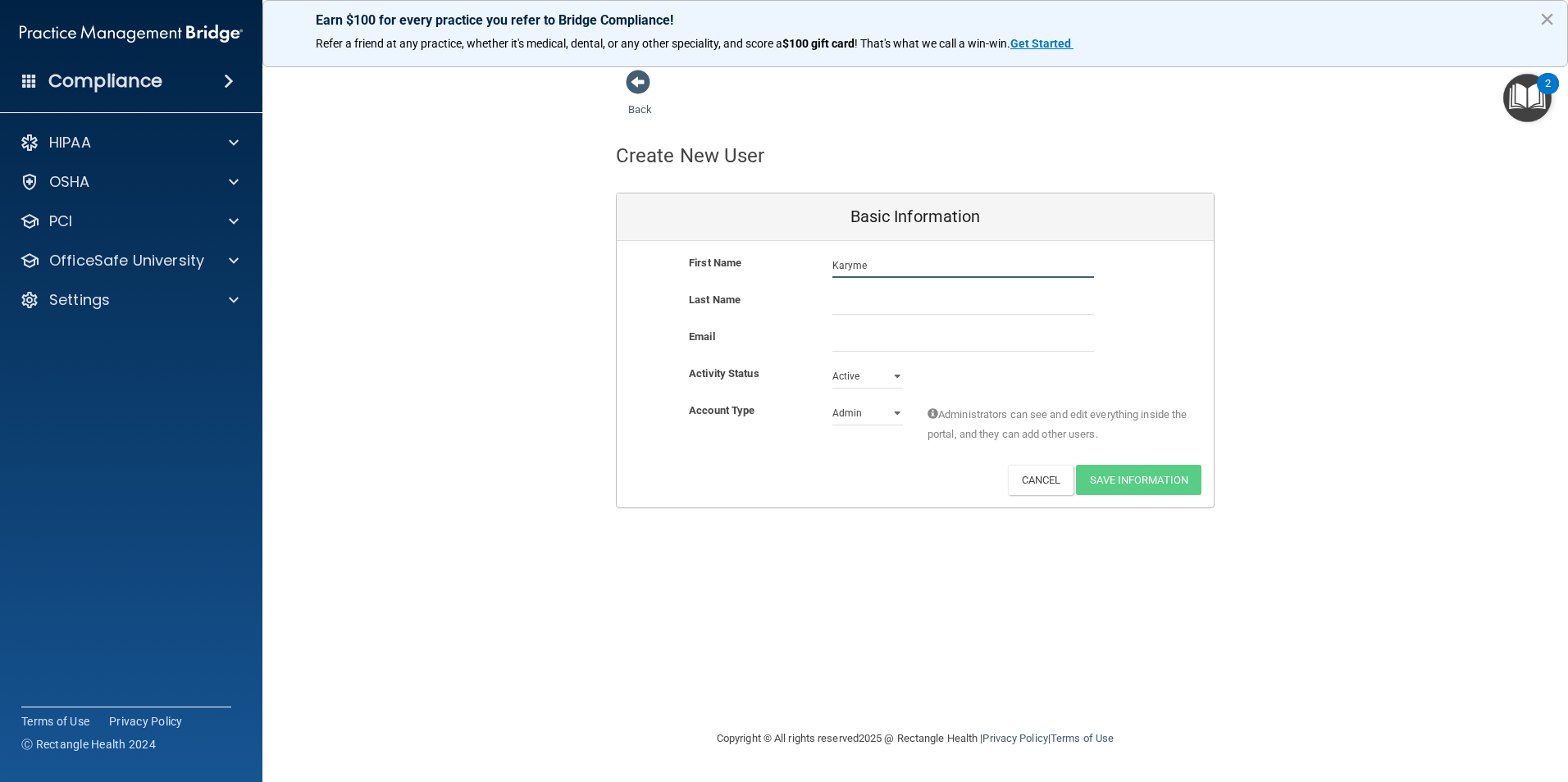
type input "Karyme"
type input "[PERSON_NAME]"
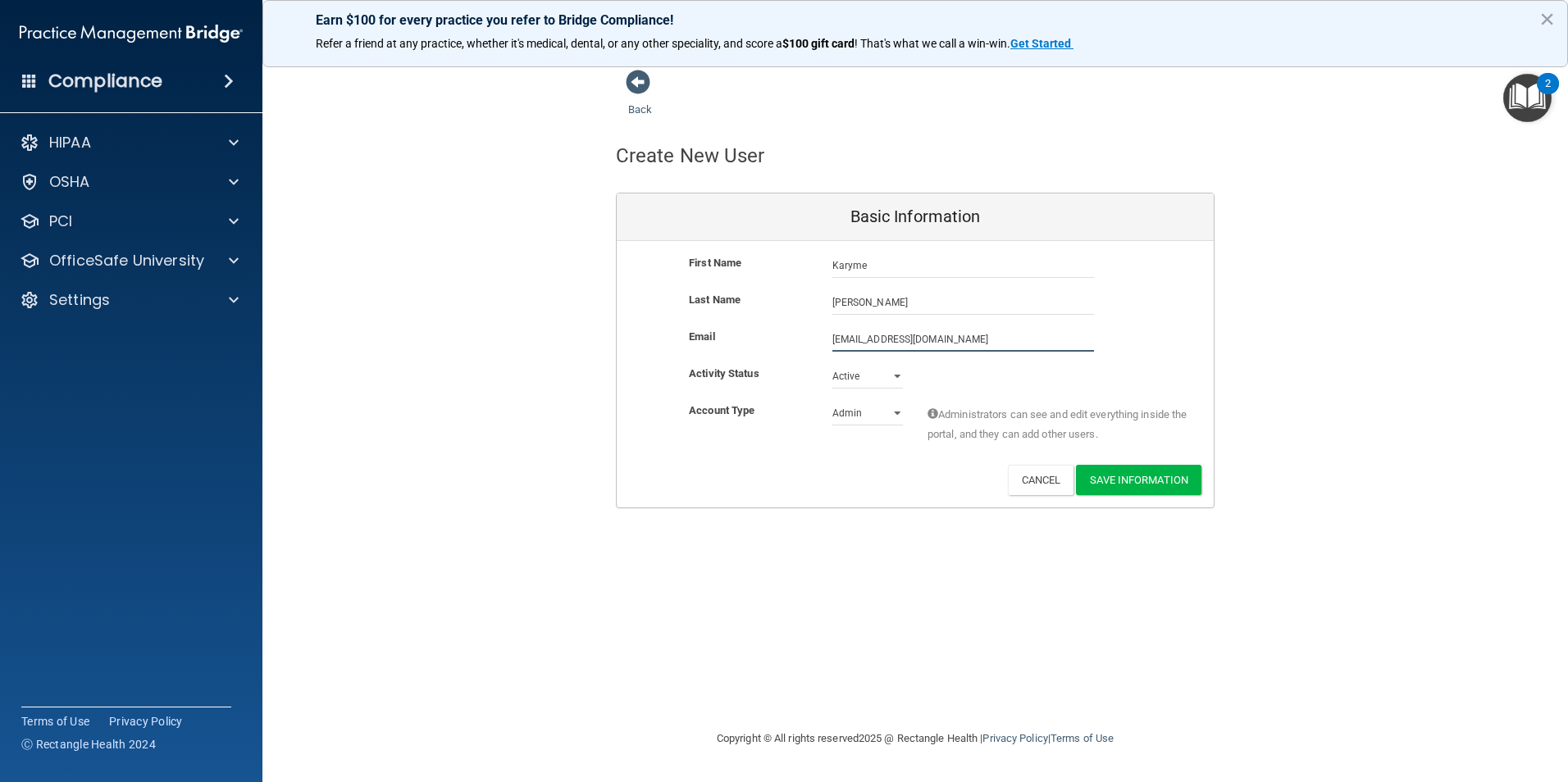
type input "[EMAIL_ADDRESS][DOMAIN_NAME]"
click at [897, 414] on select "Admin Member" at bounding box center [867, 413] width 71 height 25
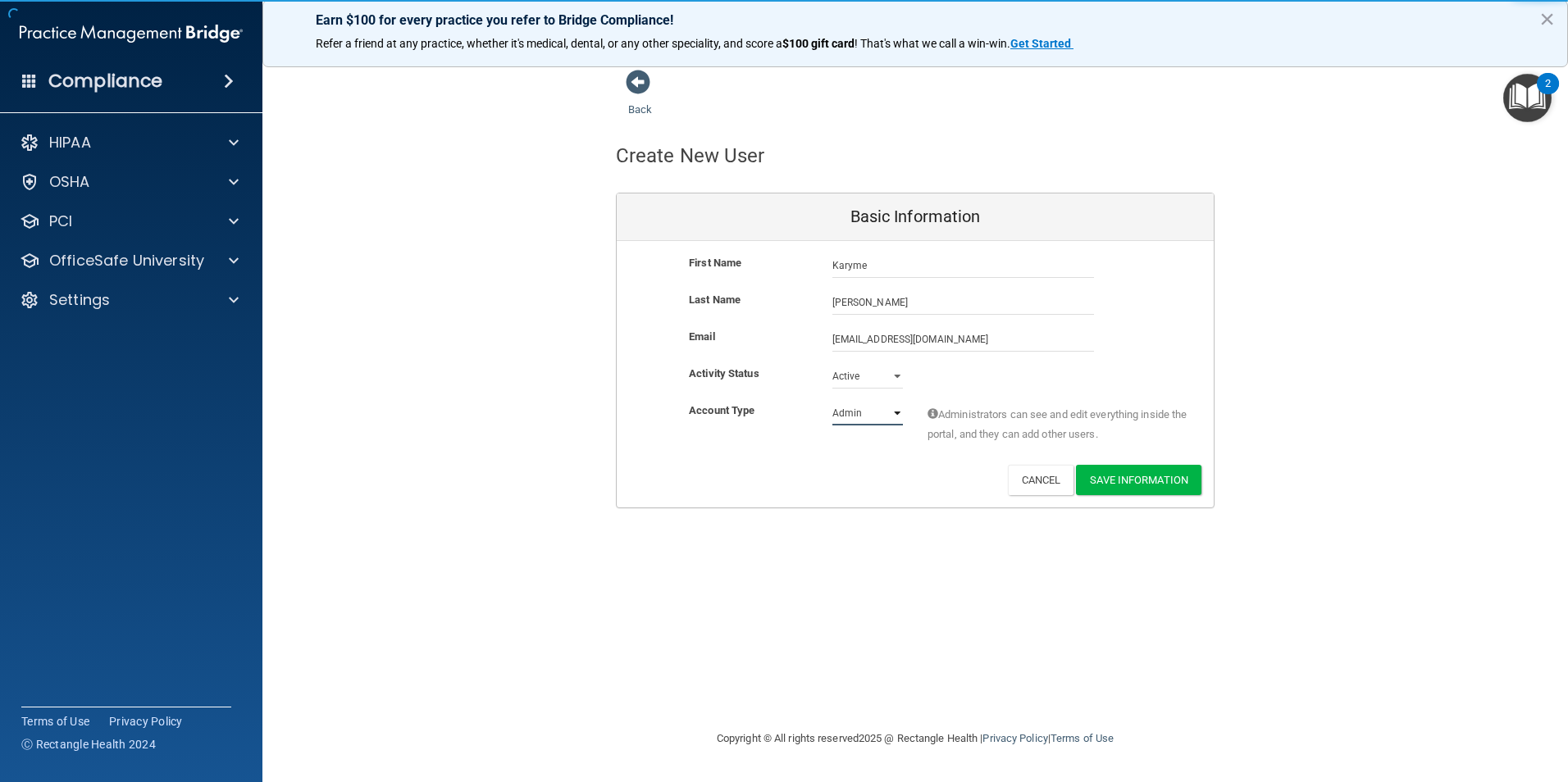
select select "practice_member"
click at [832, 401] on select "Admin Member" at bounding box center [867, 413] width 71 height 25
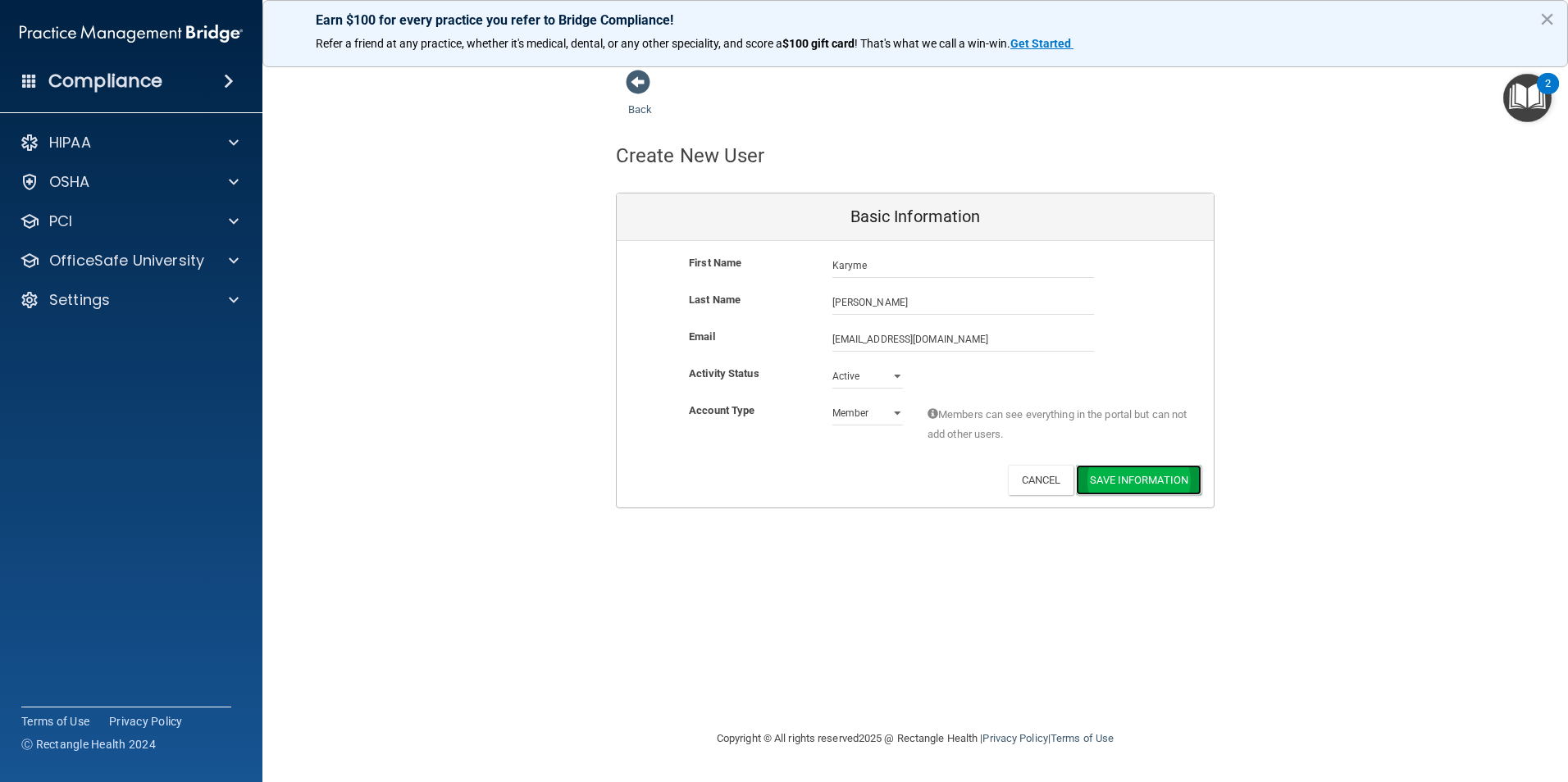
click at [1138, 479] on button "Save Information" at bounding box center [1139, 481] width 126 height 31
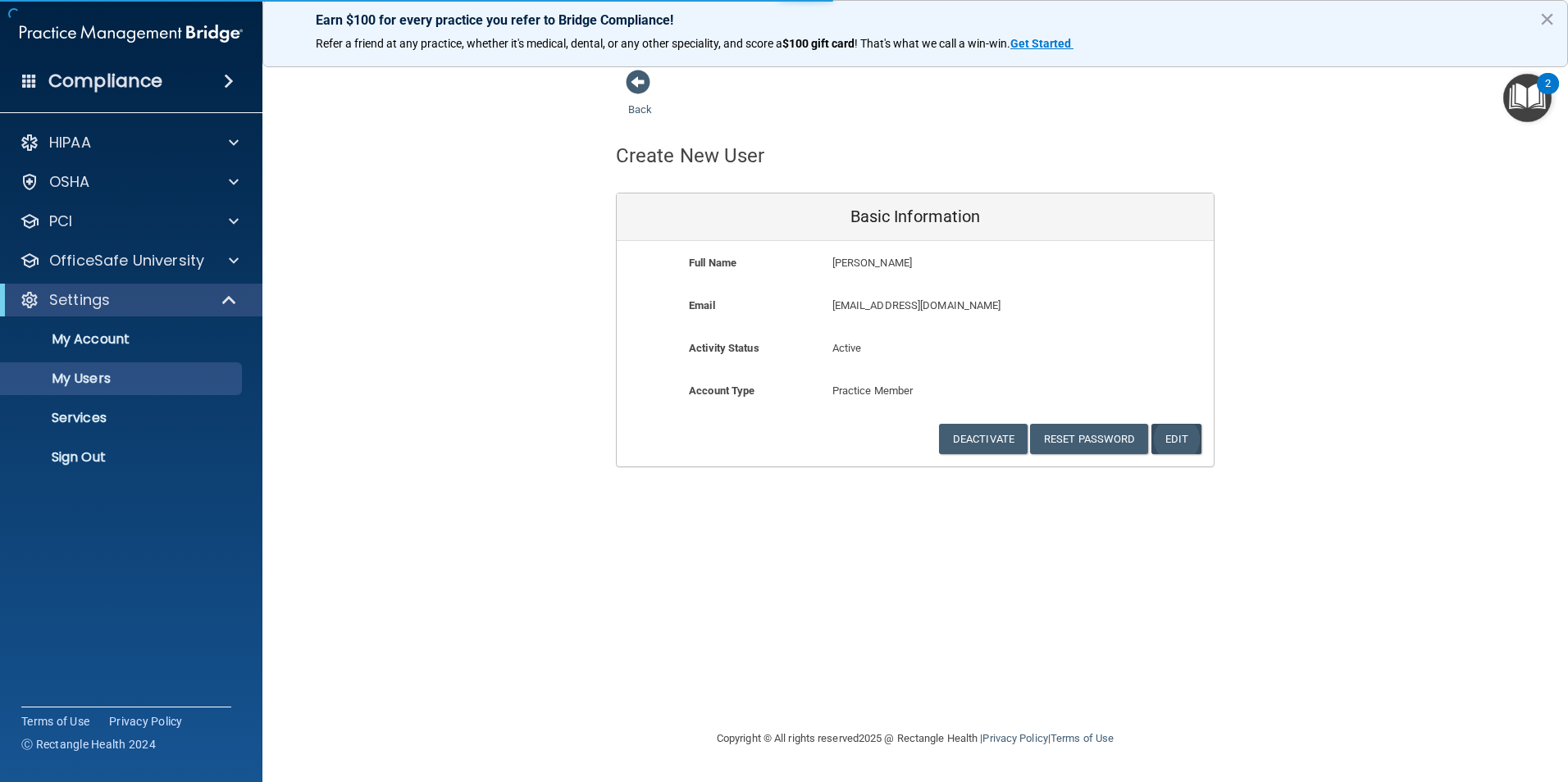
select select "20"
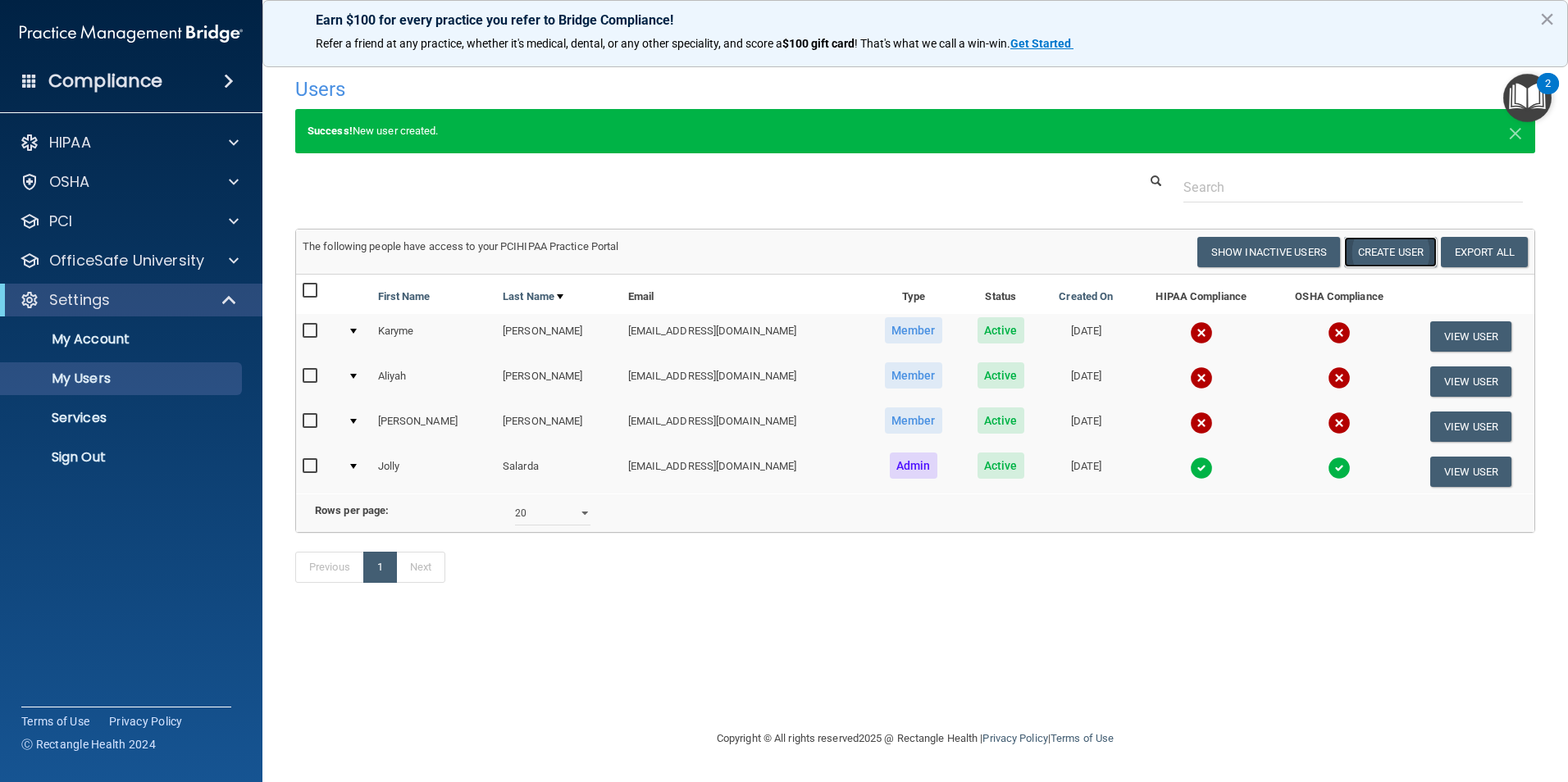
click at [1392, 250] on button "Create User" at bounding box center [1390, 252] width 93 height 31
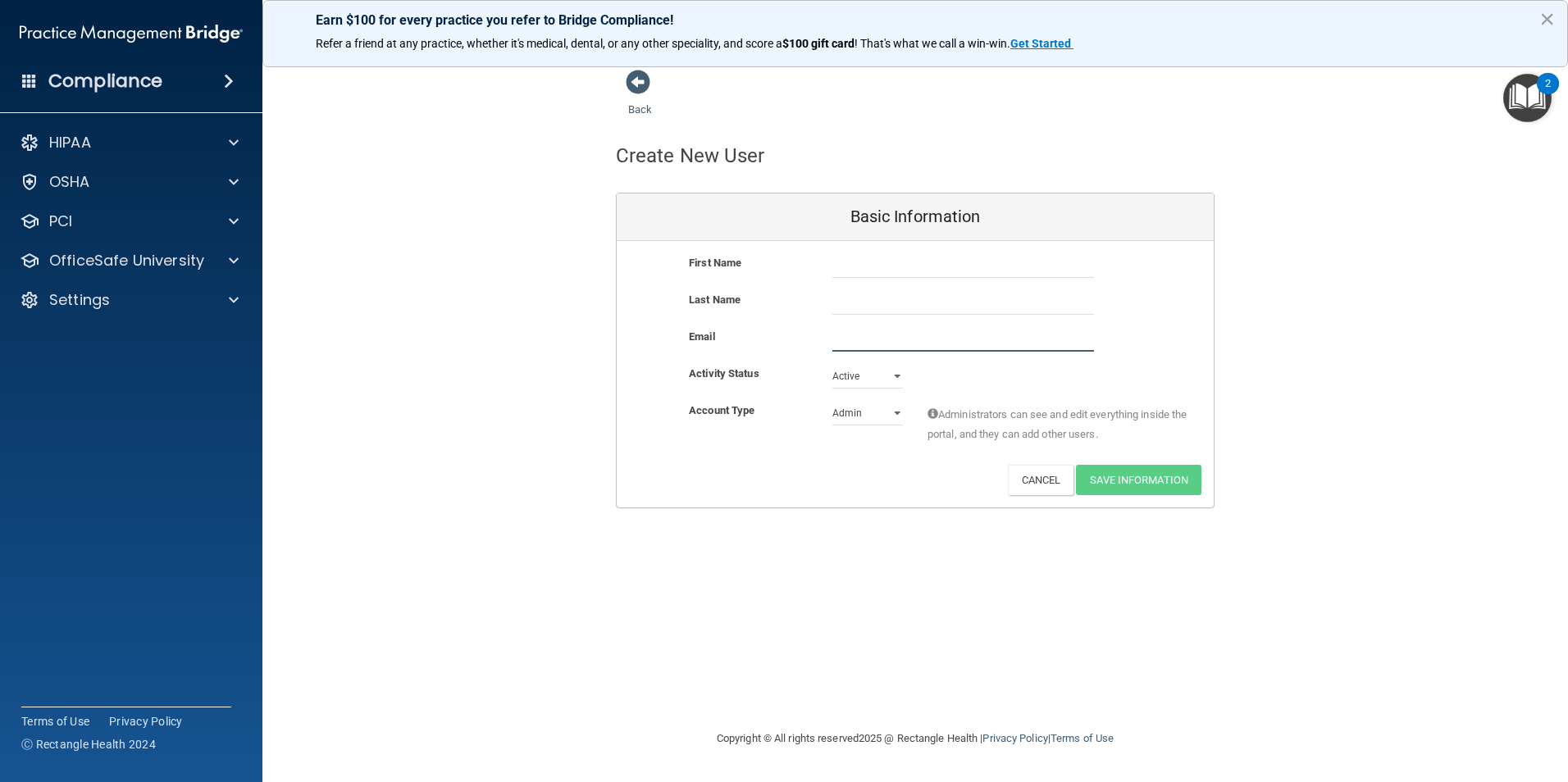
click at [897, 348] on input "email" at bounding box center [963, 339] width 262 height 25
type input "[EMAIL_ADDRESS][DOMAIN_NAME]"
click at [894, 411] on select "Admin Member" at bounding box center [867, 413] width 71 height 25
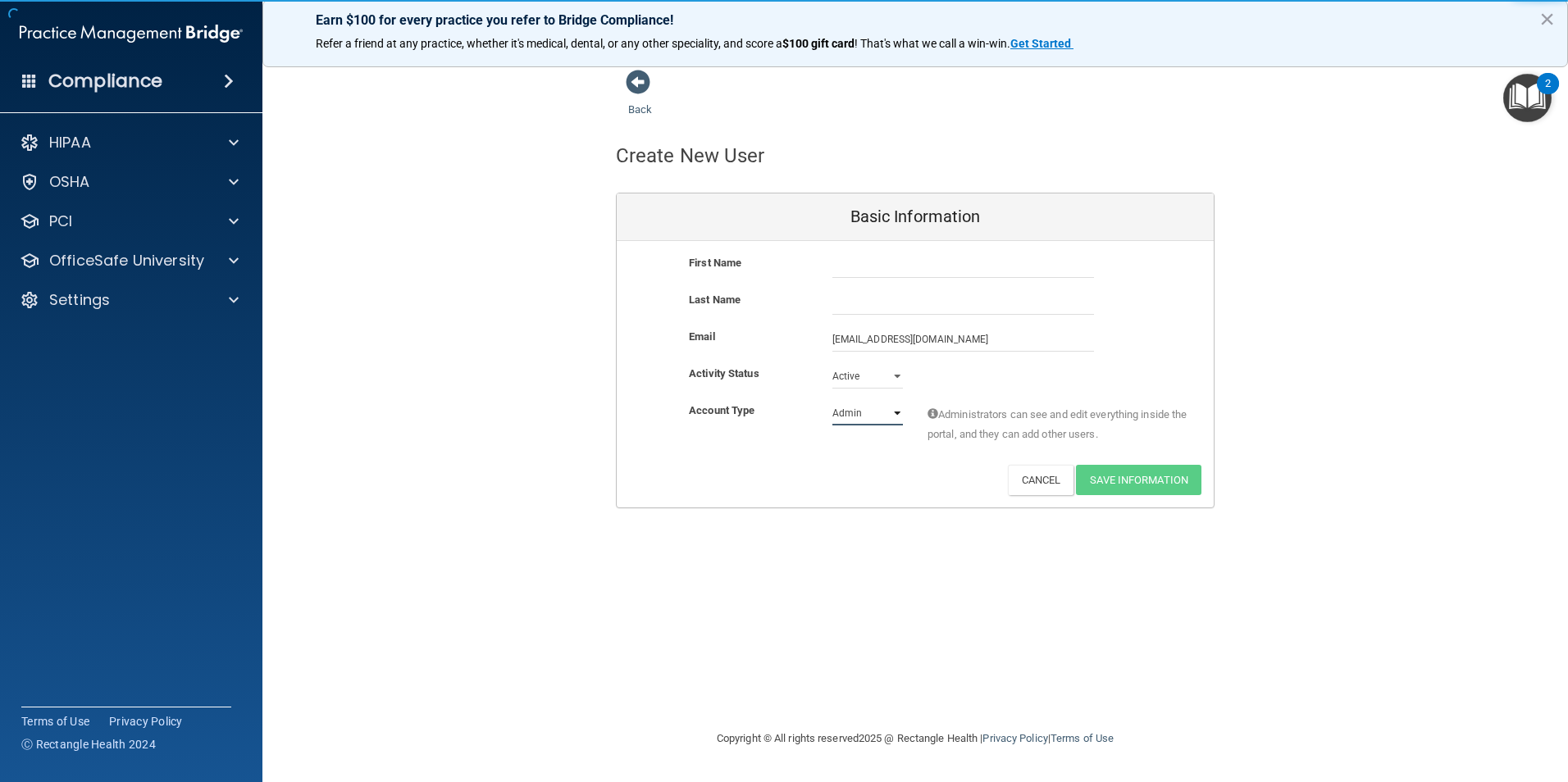
select select "practice_member"
click at [832, 401] on select "Admin Member" at bounding box center [867, 413] width 71 height 25
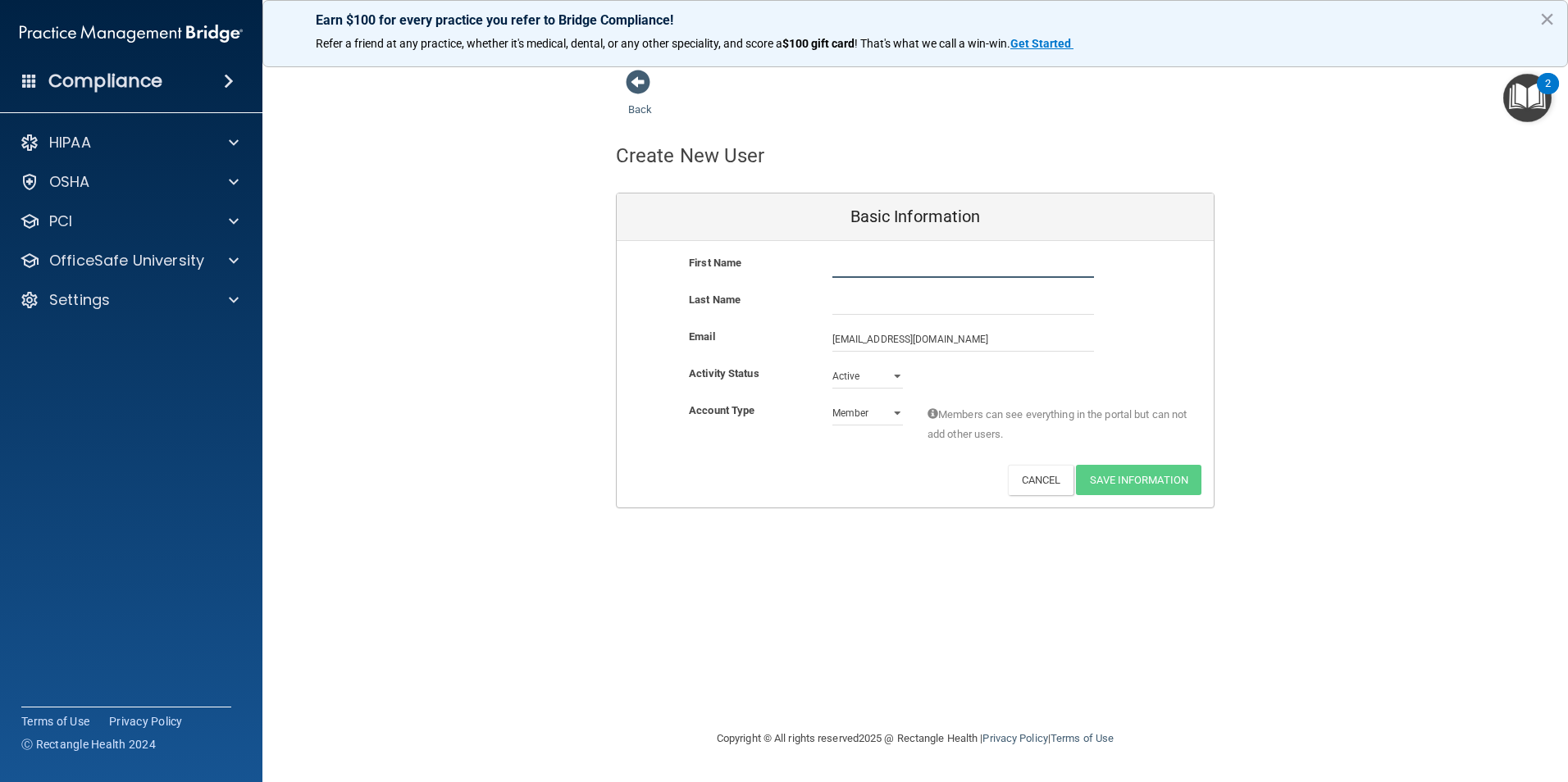
click at [855, 271] on input "text" at bounding box center [963, 265] width 262 height 25
type input "[PERSON_NAME]"
click at [1156, 480] on button "Save Information" at bounding box center [1139, 481] width 126 height 31
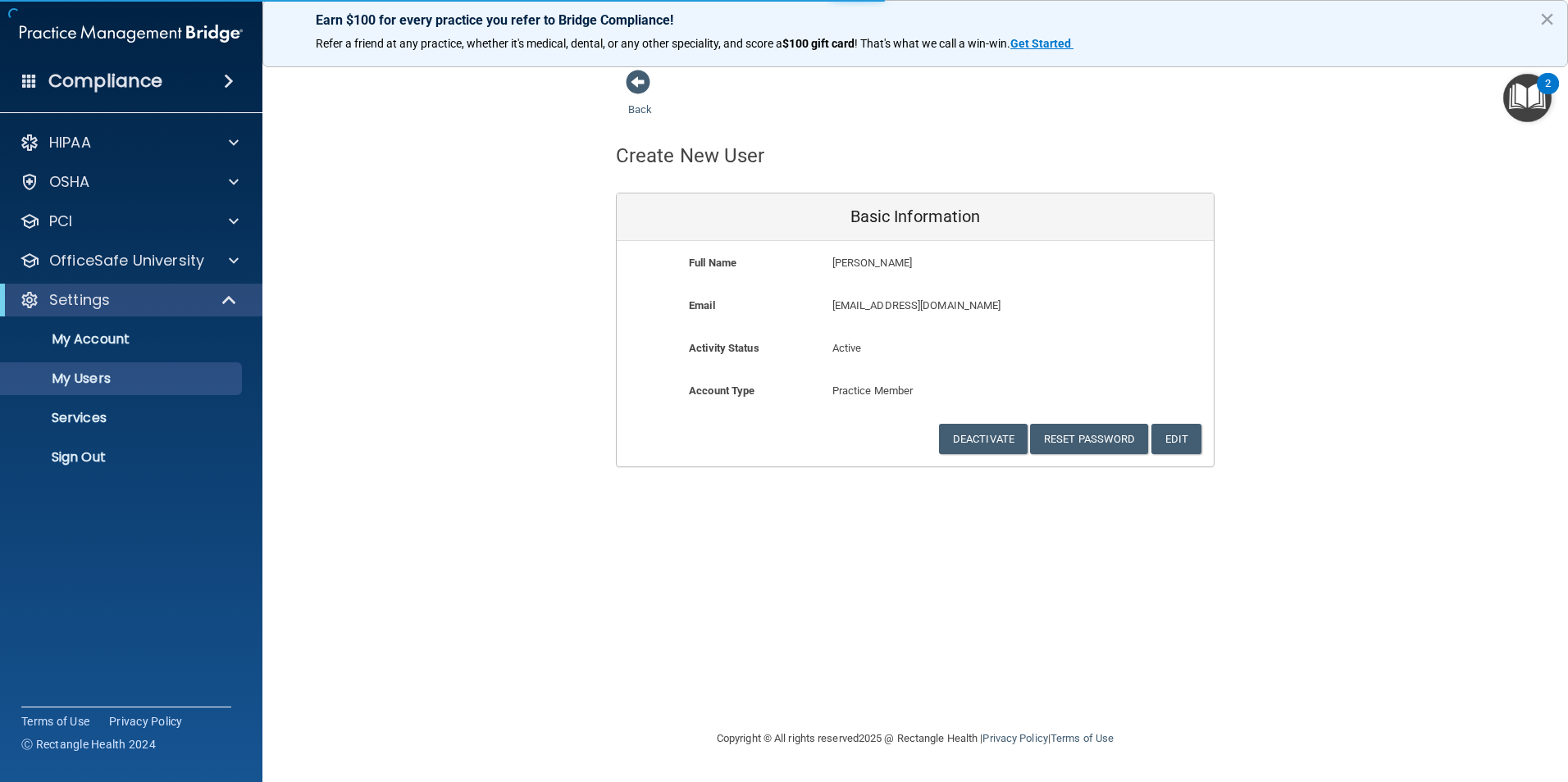
select select "20"
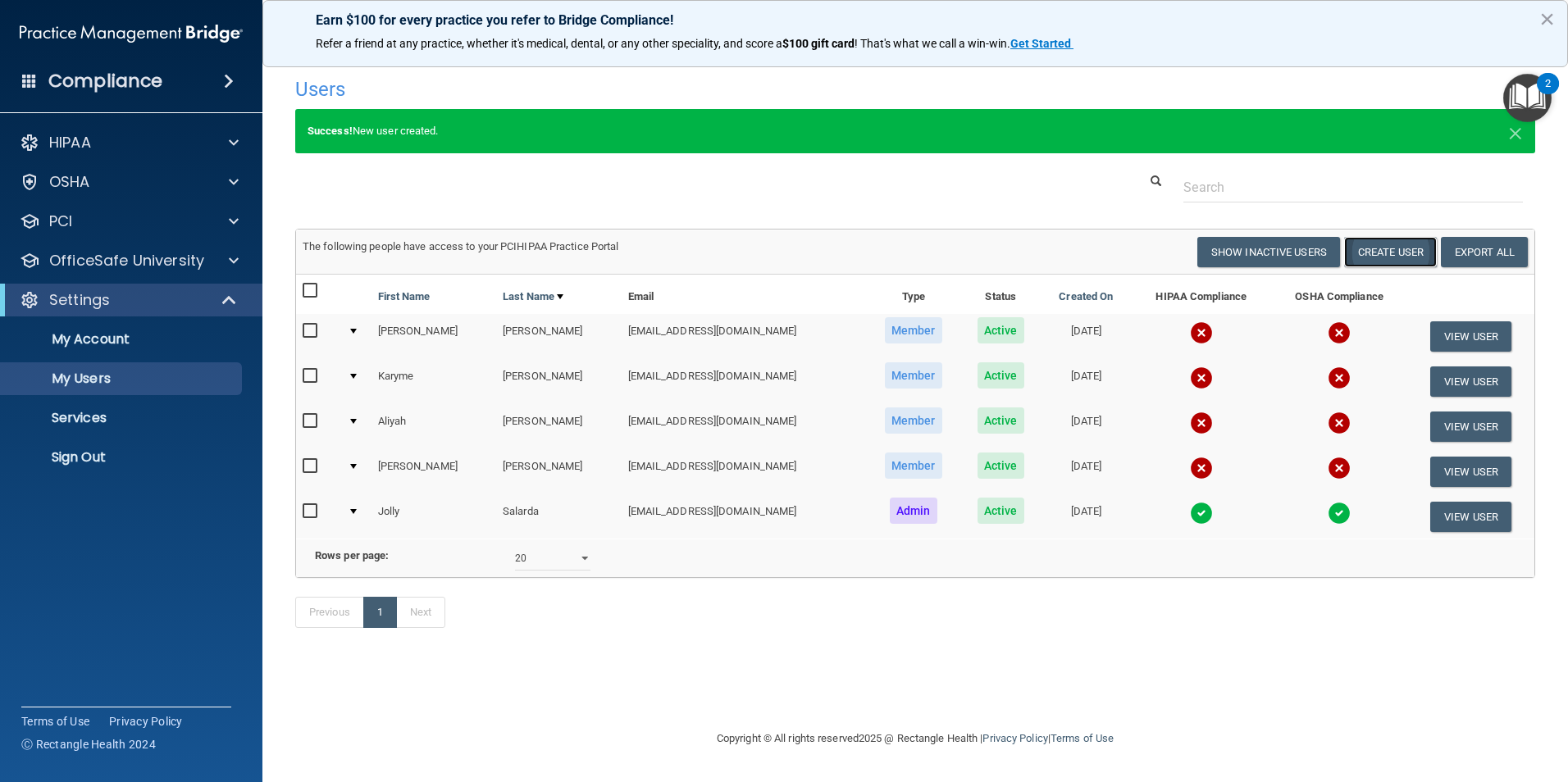
click at [1385, 248] on button "Create User" at bounding box center [1390, 252] width 93 height 31
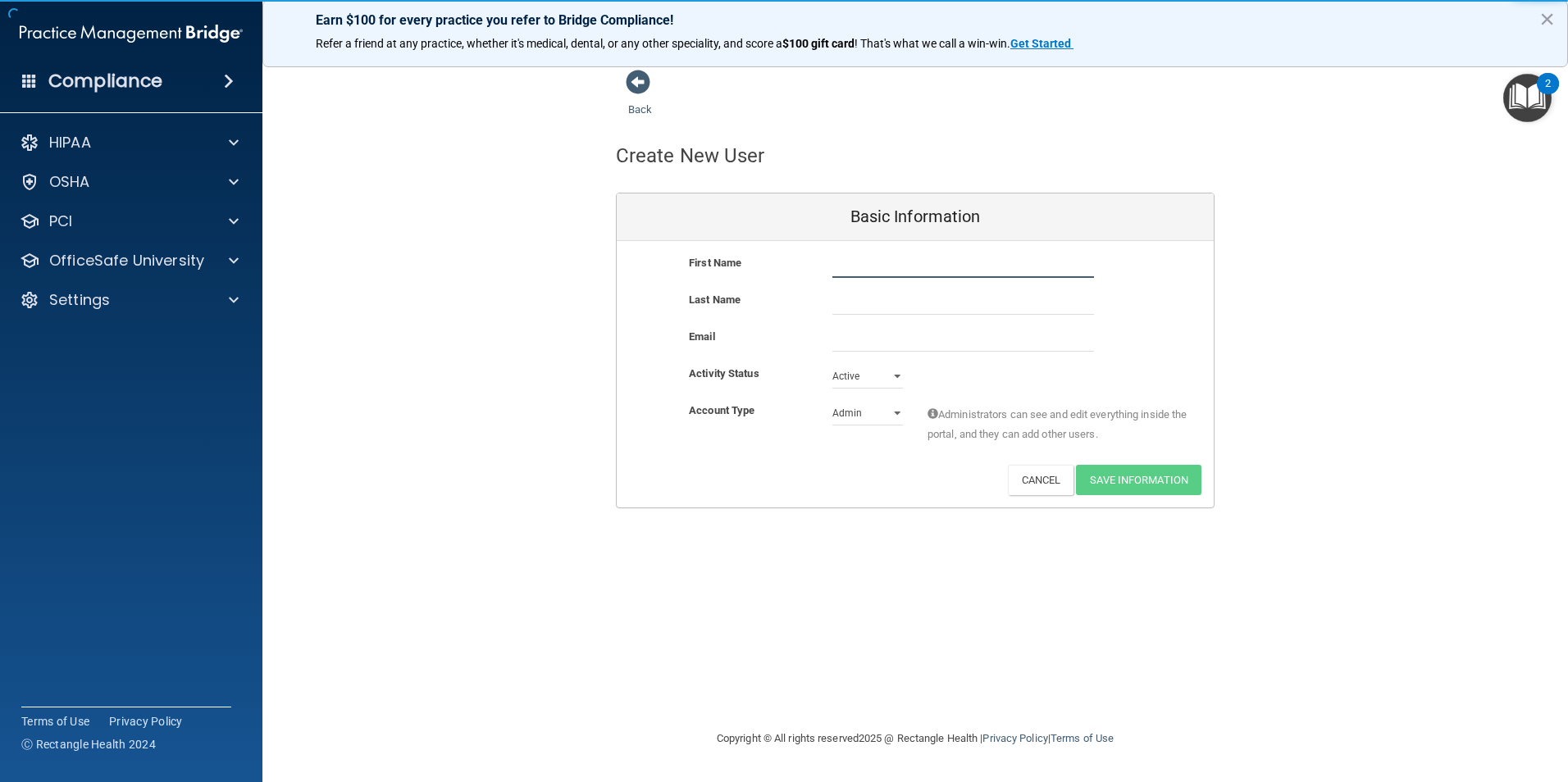
click at [940, 271] on input "text" at bounding box center [963, 265] width 262 height 25
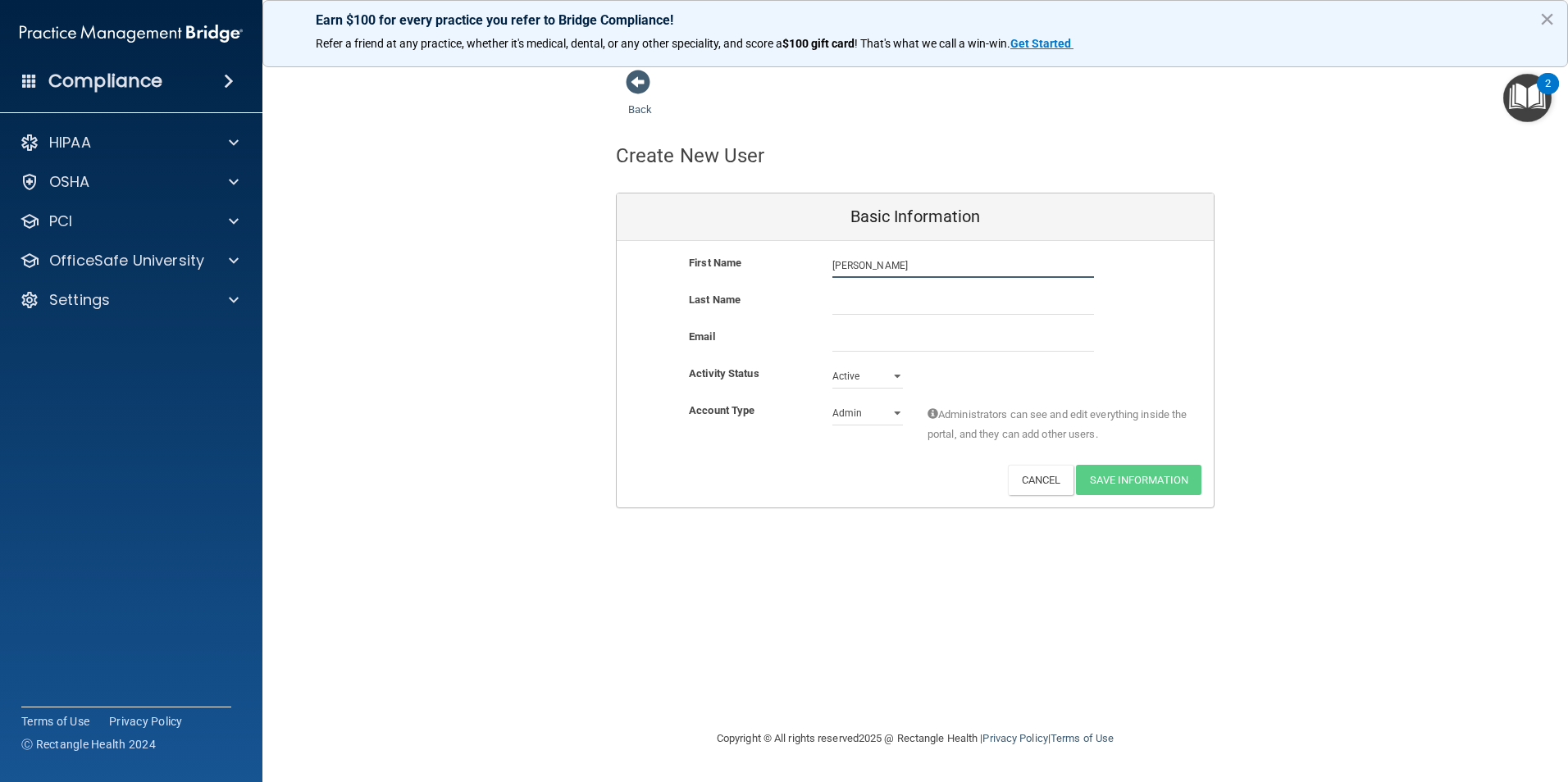
type input "Lyngladen"
type input "[PERSON_NAME]"
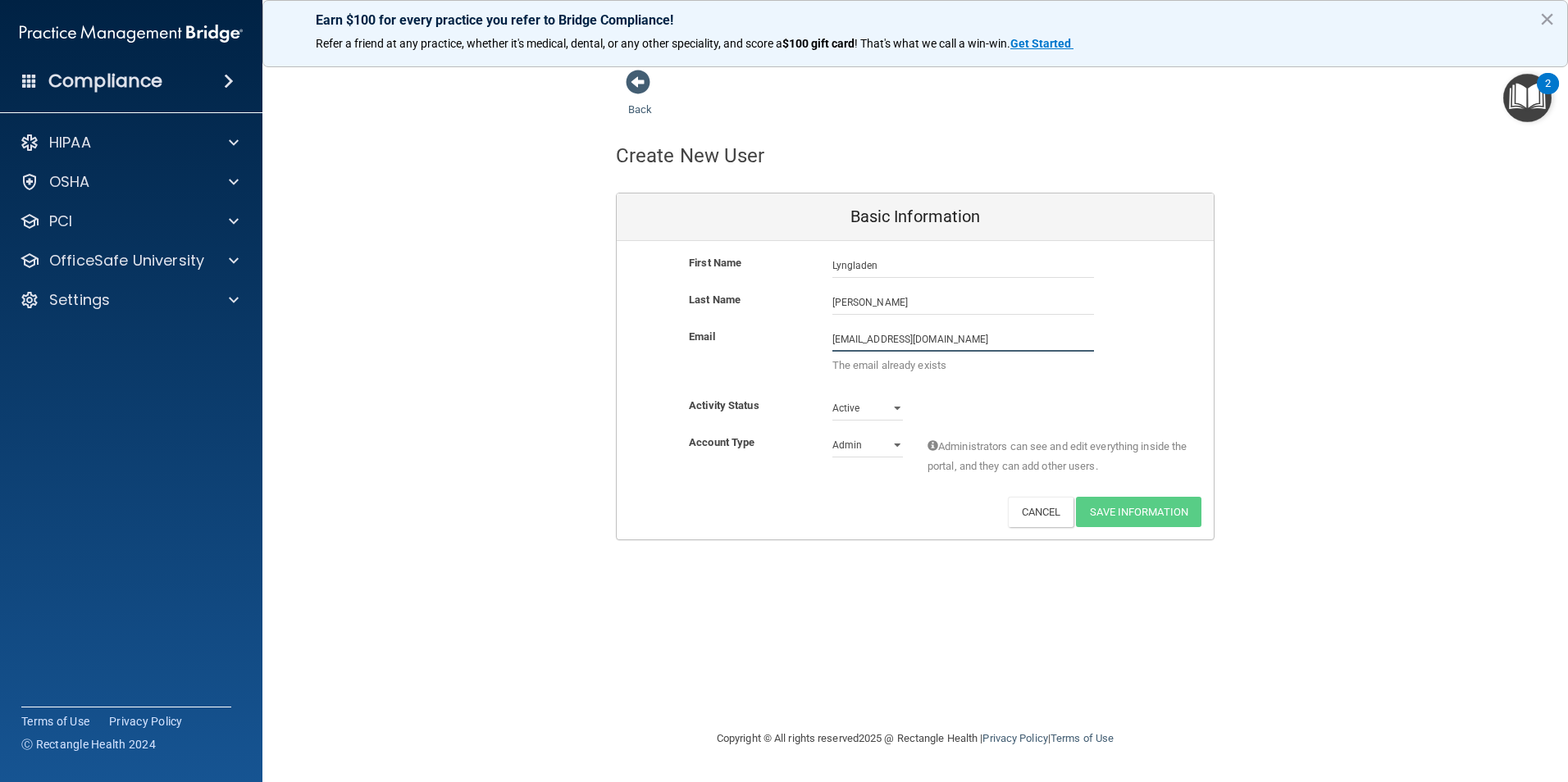
click at [918, 340] on input "[EMAIL_ADDRESS][DOMAIN_NAME]" at bounding box center [963, 339] width 262 height 25
drag, startPoint x: 865, startPoint y: 340, endPoint x: 816, endPoint y: 344, distance: 49.2
click at [816, 344] on div "Email [DOMAIN_NAME] The email address is invalid" at bounding box center [915, 355] width 597 height 57
click at [844, 335] on input "[DOMAIN_NAME]" at bounding box center [963, 339] width 262 height 25
drag, startPoint x: 849, startPoint y: 337, endPoint x: 787, endPoint y: 346, distance: 62.6
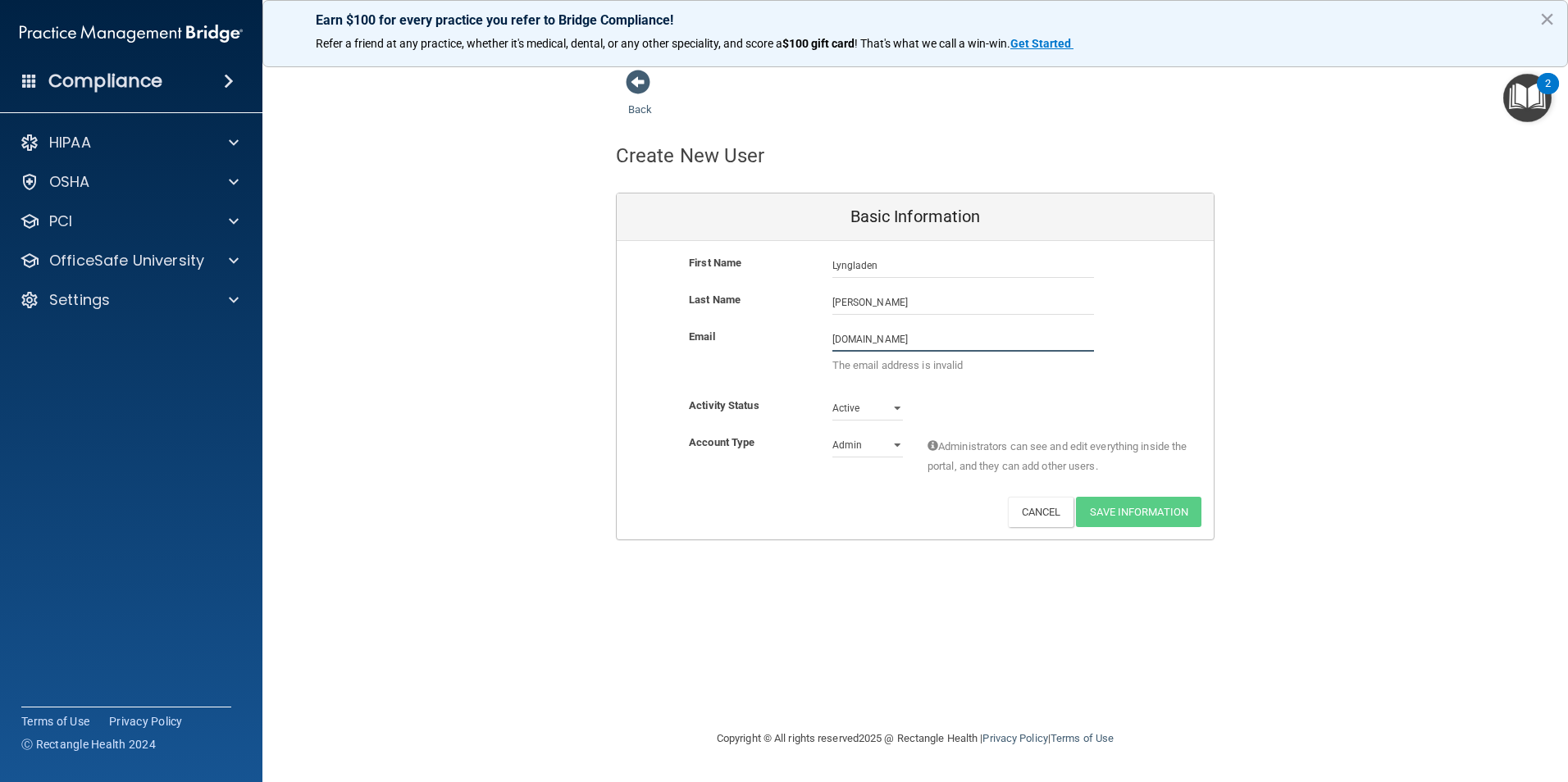
click at [787, 346] on div "Email [DOMAIN_NAME] The email address is invalid" at bounding box center [915, 355] width 597 height 57
click at [879, 341] on input "[DOMAIN_NAME]" at bounding box center [963, 339] width 262 height 25
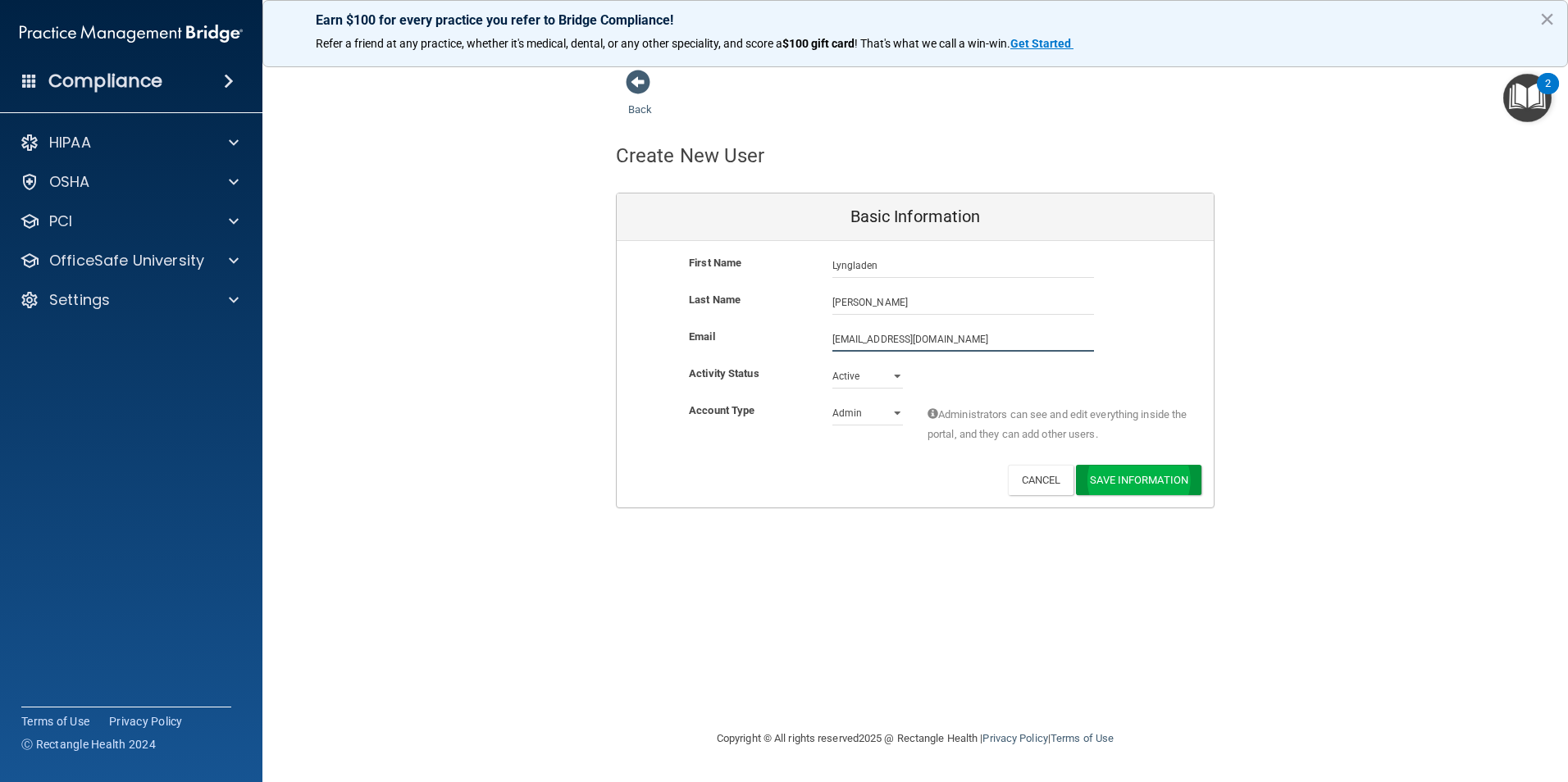
type input "[EMAIL_ADDRESS][DOMAIN_NAME]"
click at [1159, 481] on button "Save Information" at bounding box center [1139, 481] width 126 height 31
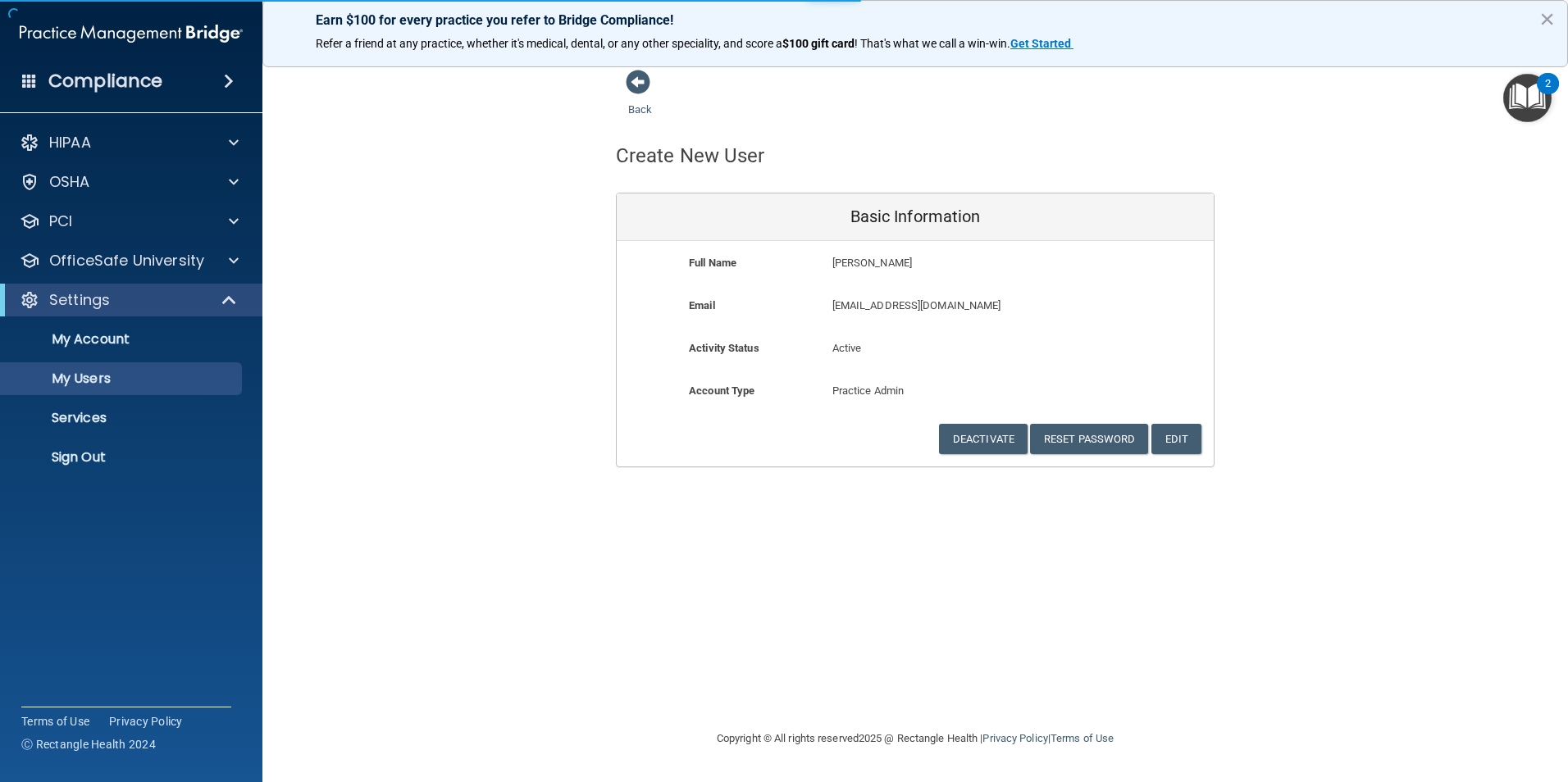
select select "20"
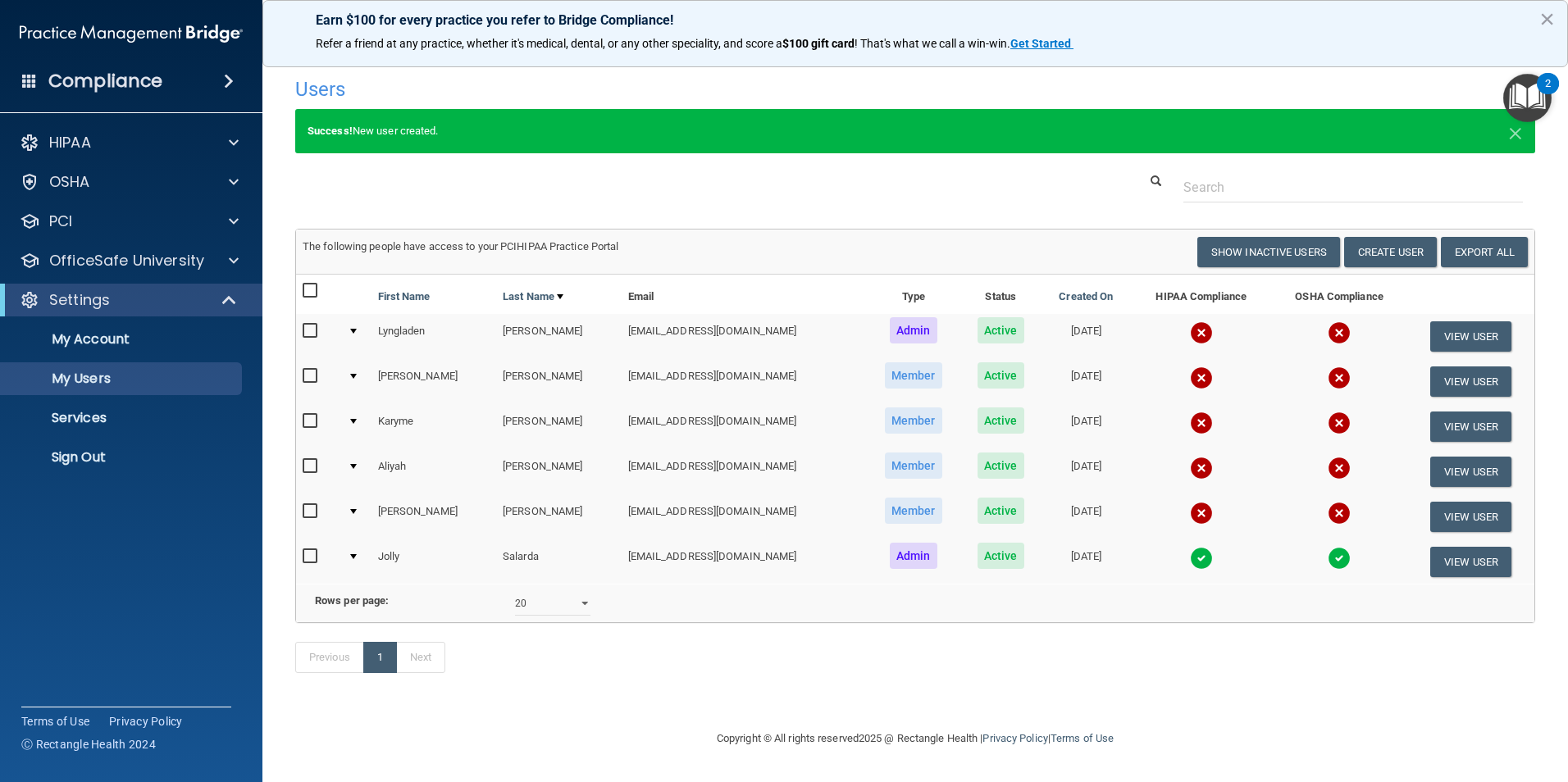
scroll to position [7, 0]
click at [1378, 246] on button "Create User" at bounding box center [1390, 252] width 93 height 31
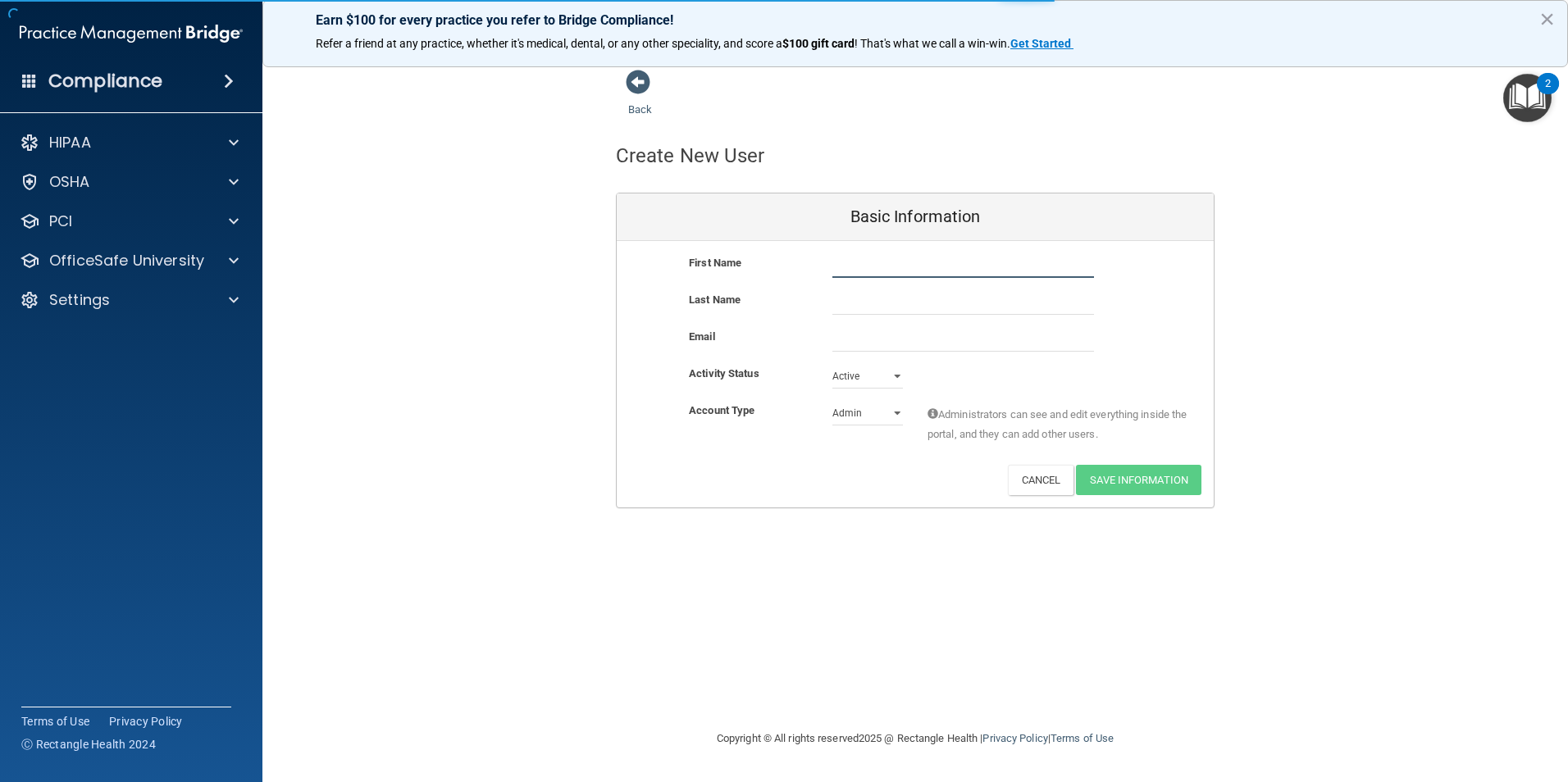
click at [886, 273] on input "text" at bounding box center [963, 265] width 262 height 25
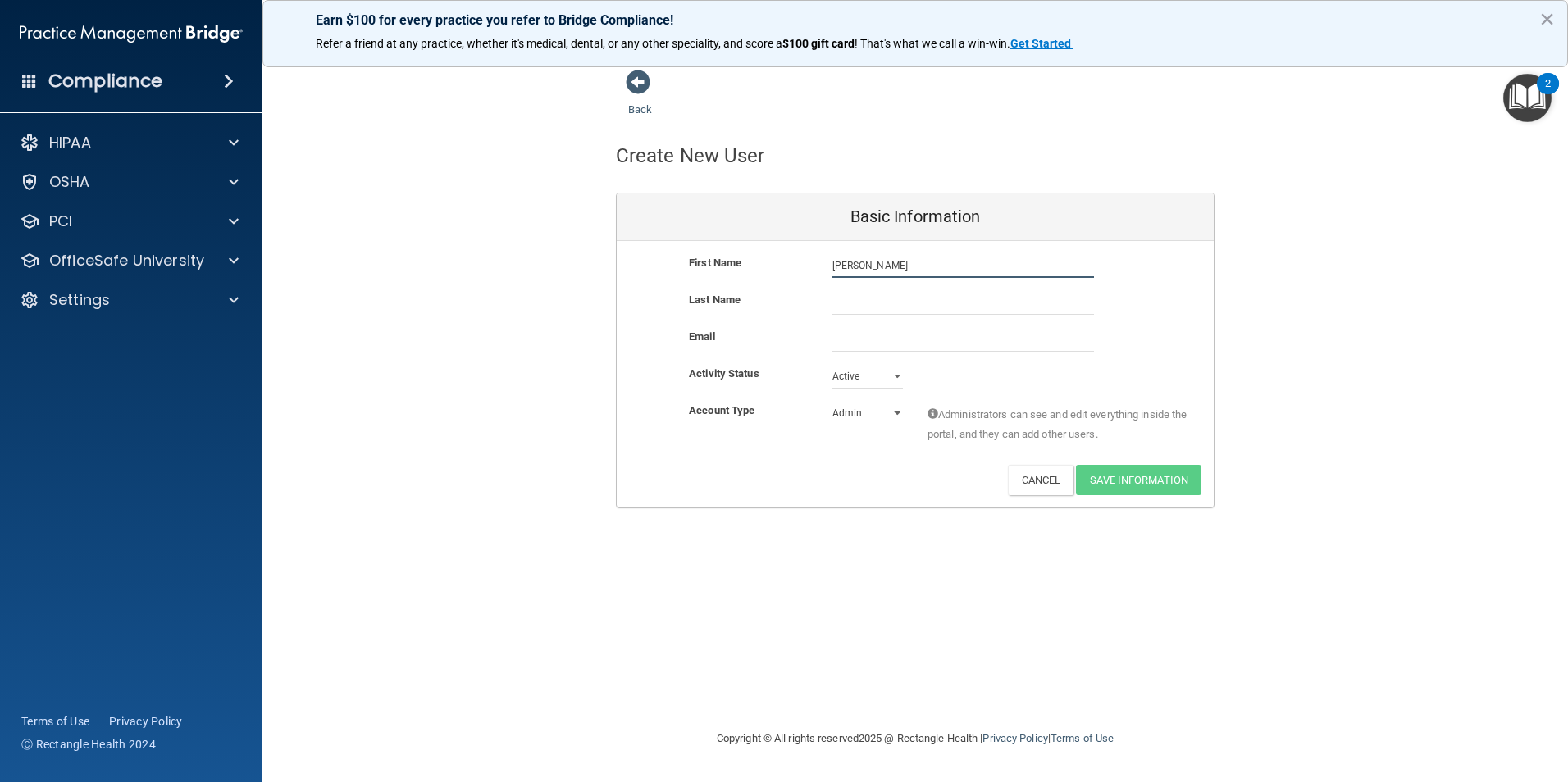
type input "[PERSON_NAME]"
type input "[EMAIL_ADDRESS][DOMAIN_NAME]"
click at [894, 412] on select "Admin Member" at bounding box center [867, 413] width 71 height 25
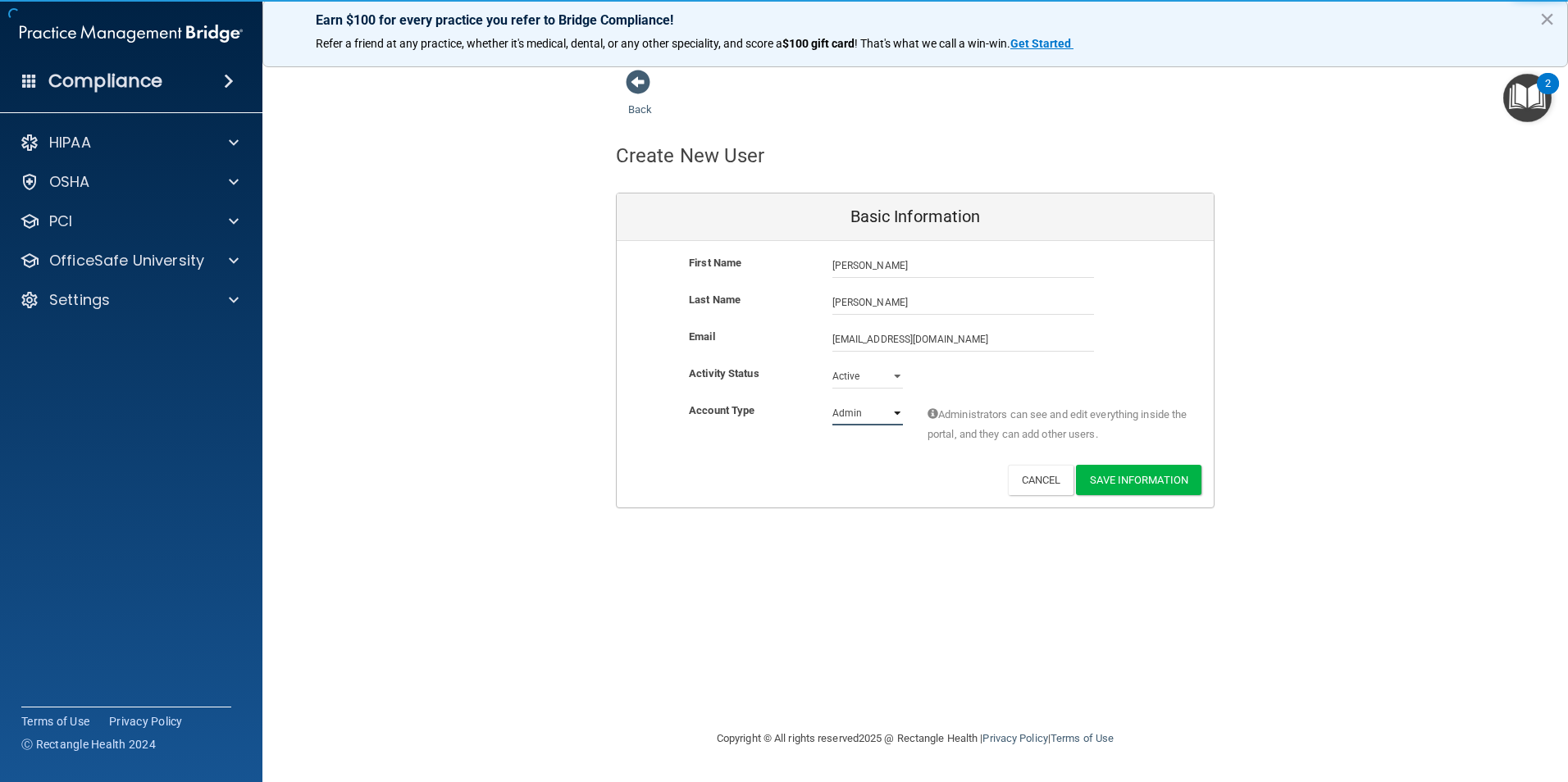
select select "practice_member"
click at [832, 401] on select "Admin Member" at bounding box center [867, 413] width 71 height 25
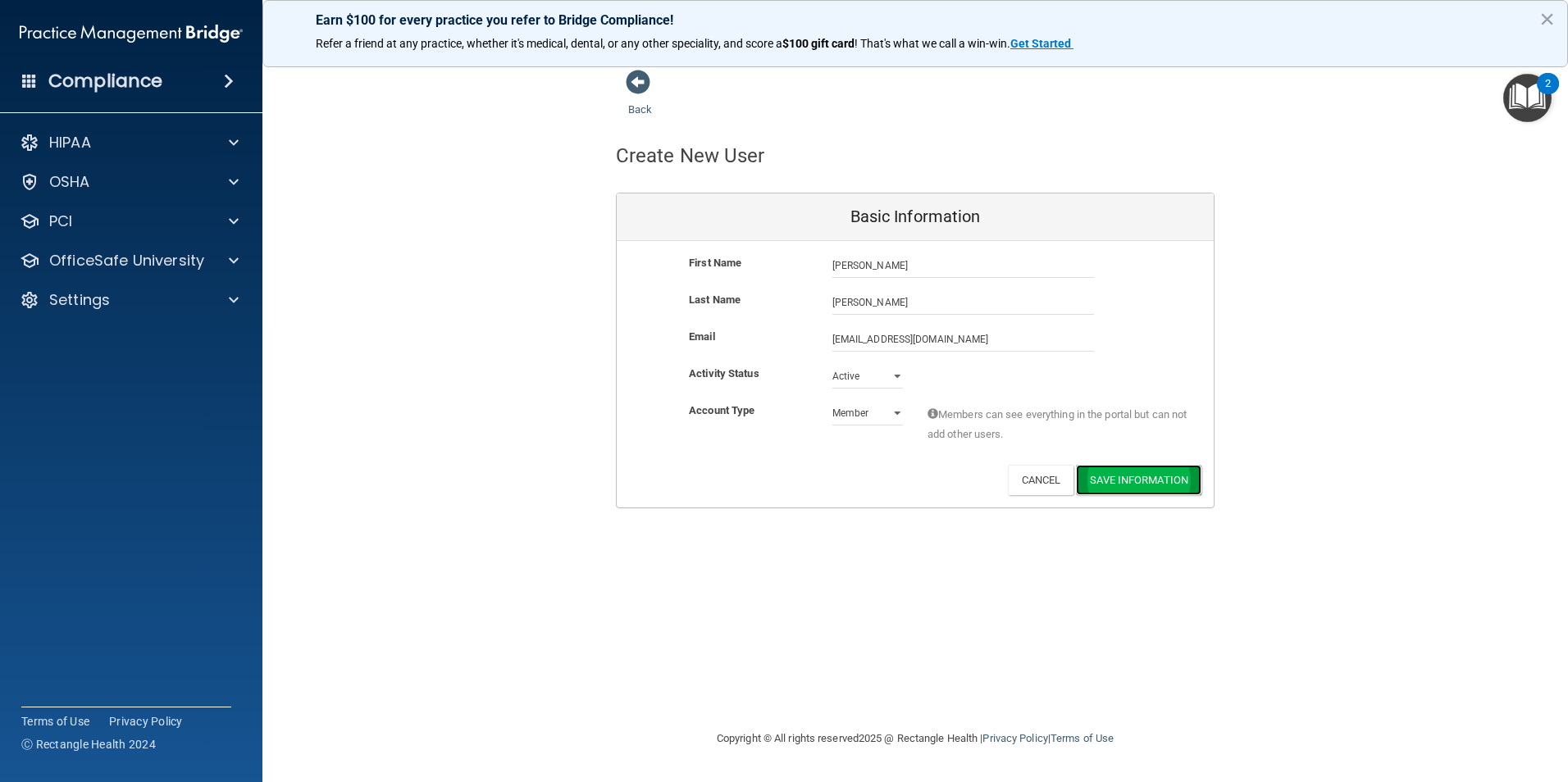
click at [1148, 485] on button "Save Information" at bounding box center [1139, 481] width 126 height 31
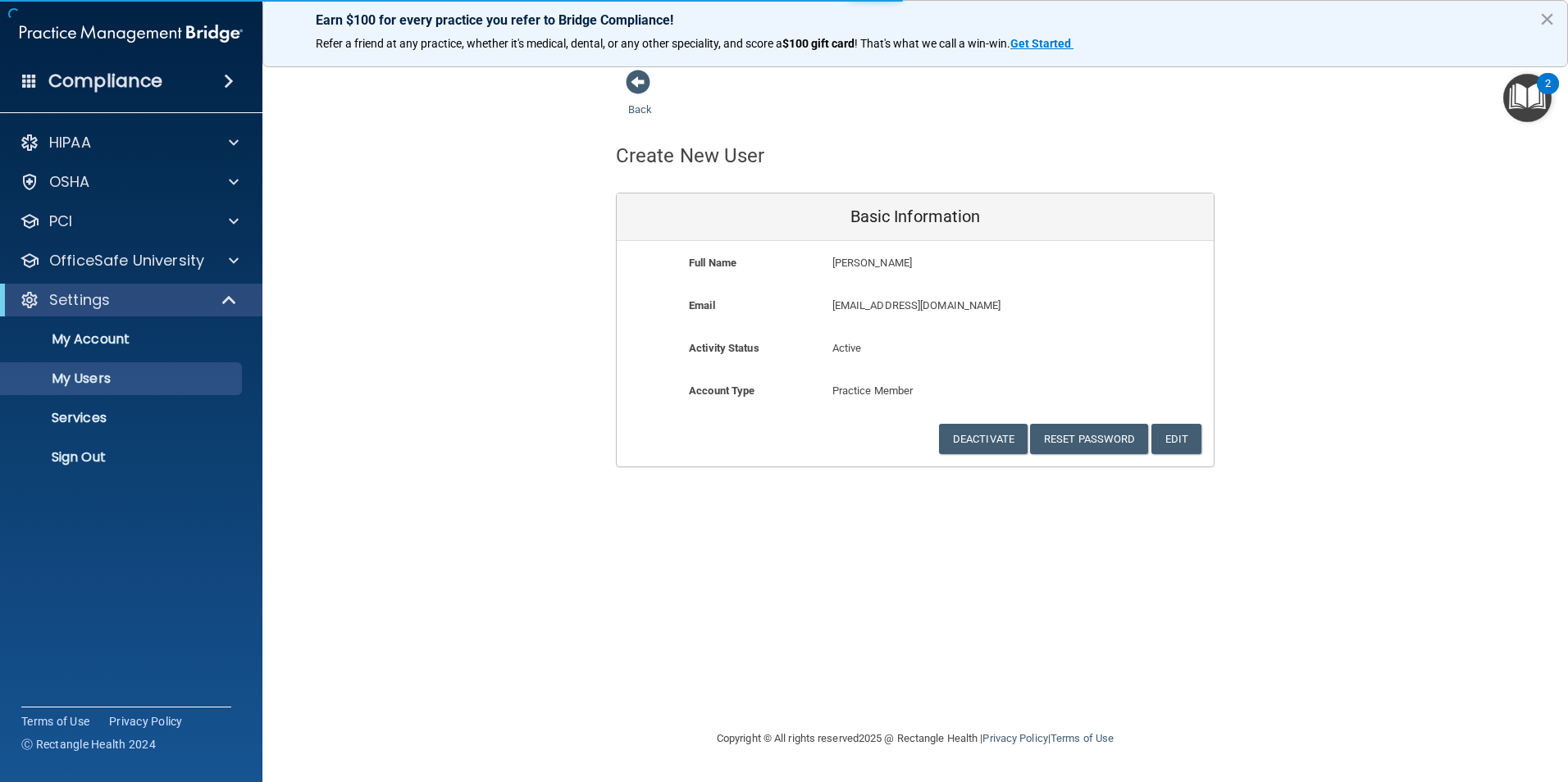
select select "20"
